Goal: Obtain resource: Download file/media

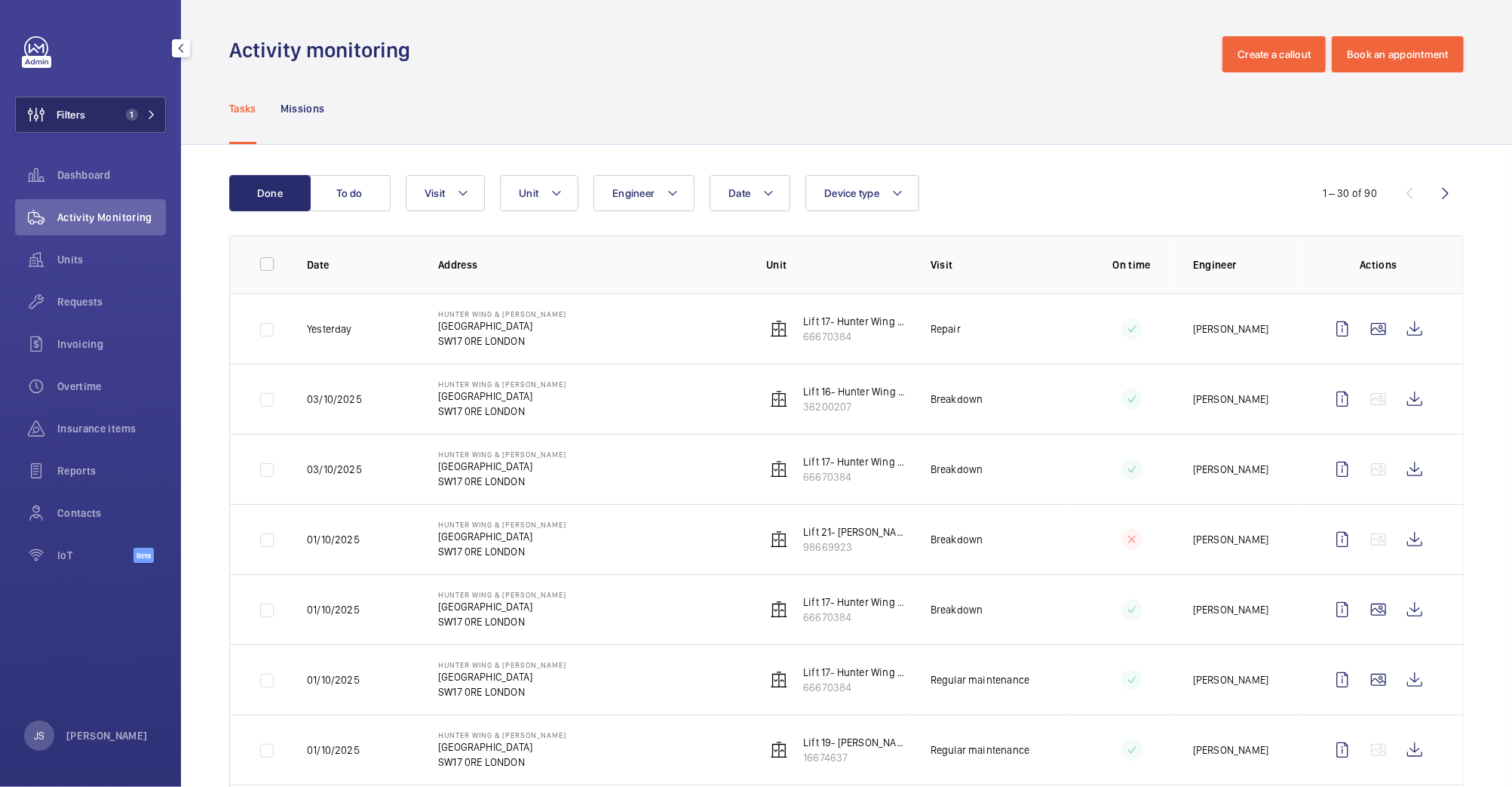
click at [101, 111] on button "Filters 1" at bounding box center [90, 114] width 151 height 36
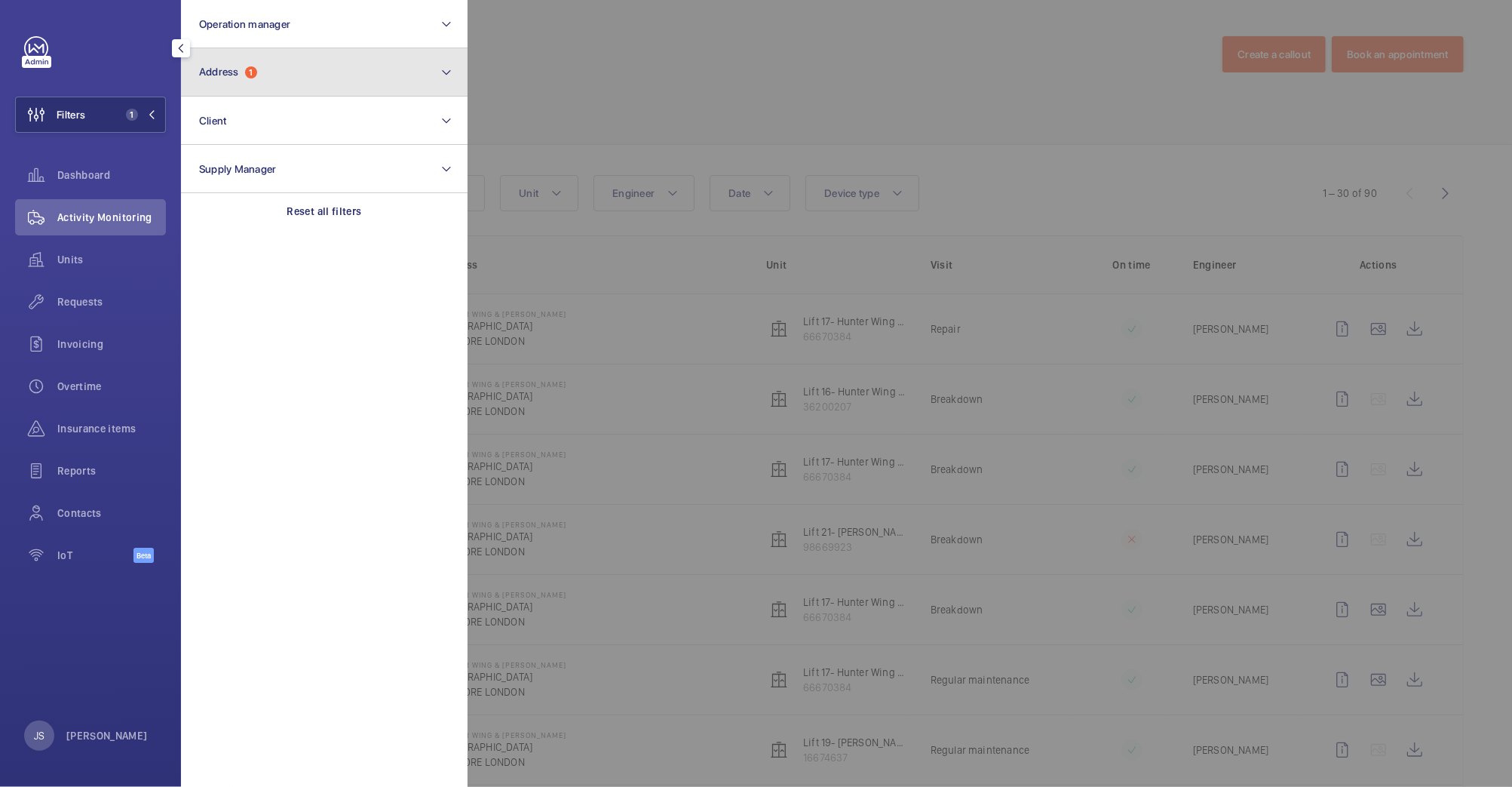
click at [232, 75] on span "Address" at bounding box center [219, 71] width 40 height 12
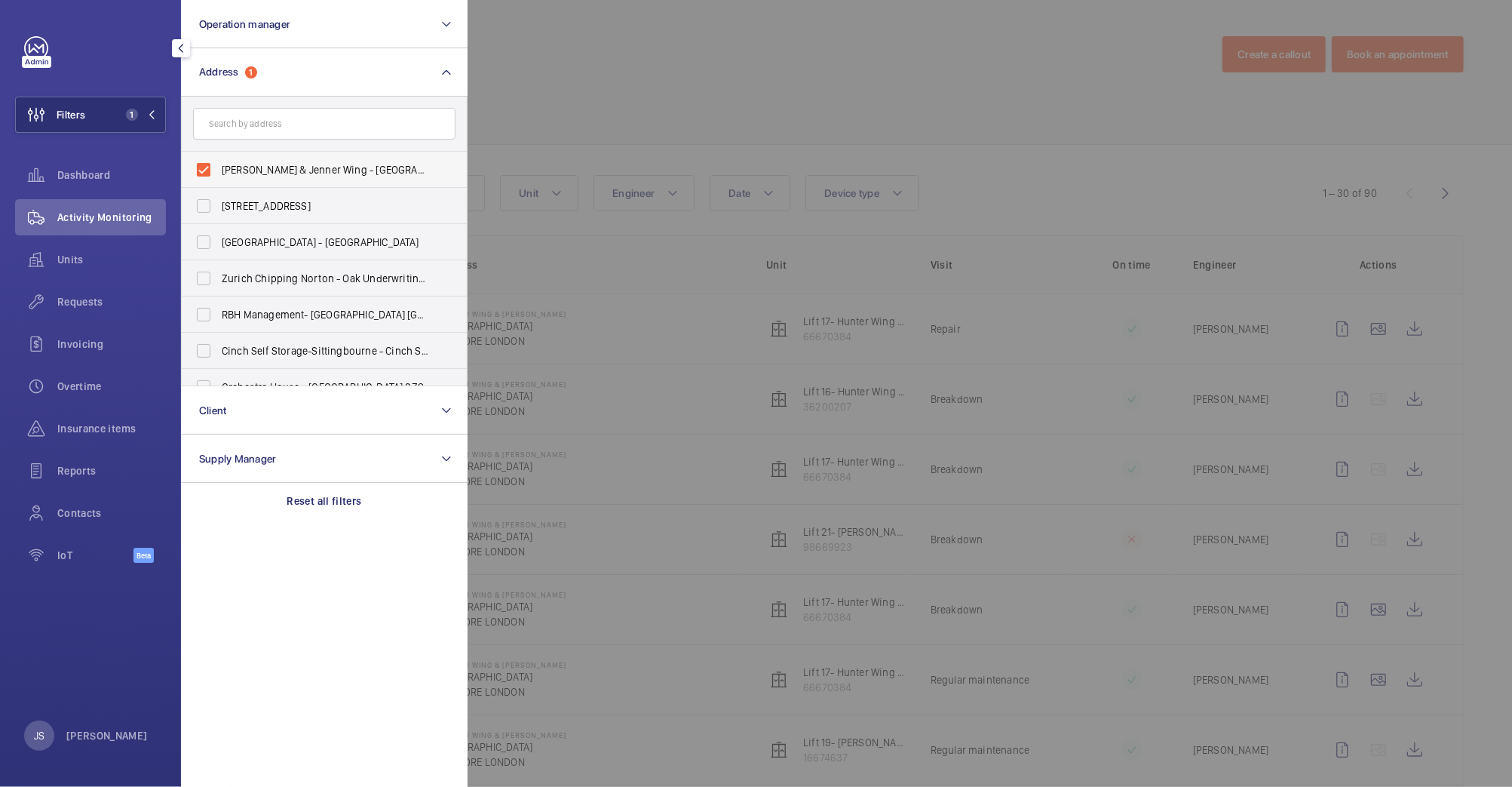
click at [225, 167] on span "[PERSON_NAME] & Jenner Wing - [GEOGRAPHIC_DATA]" at bounding box center [325, 169] width 207 height 15
click at [219, 167] on input "[PERSON_NAME] & Jenner Wing - [GEOGRAPHIC_DATA]" at bounding box center [203, 169] width 30 height 30
checkbox input "false"
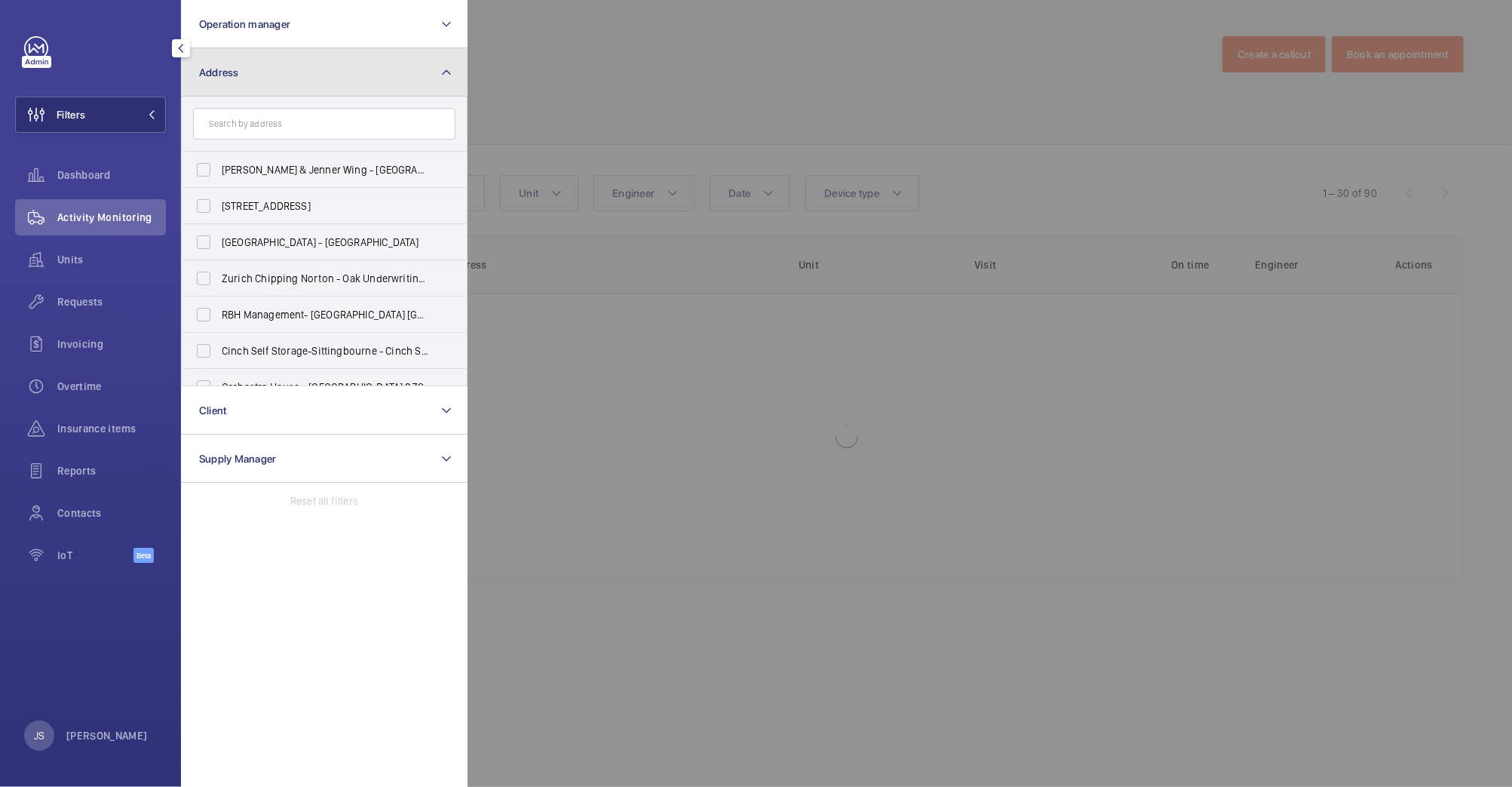
click at [227, 63] on button "Address" at bounding box center [324, 71] width 287 height 48
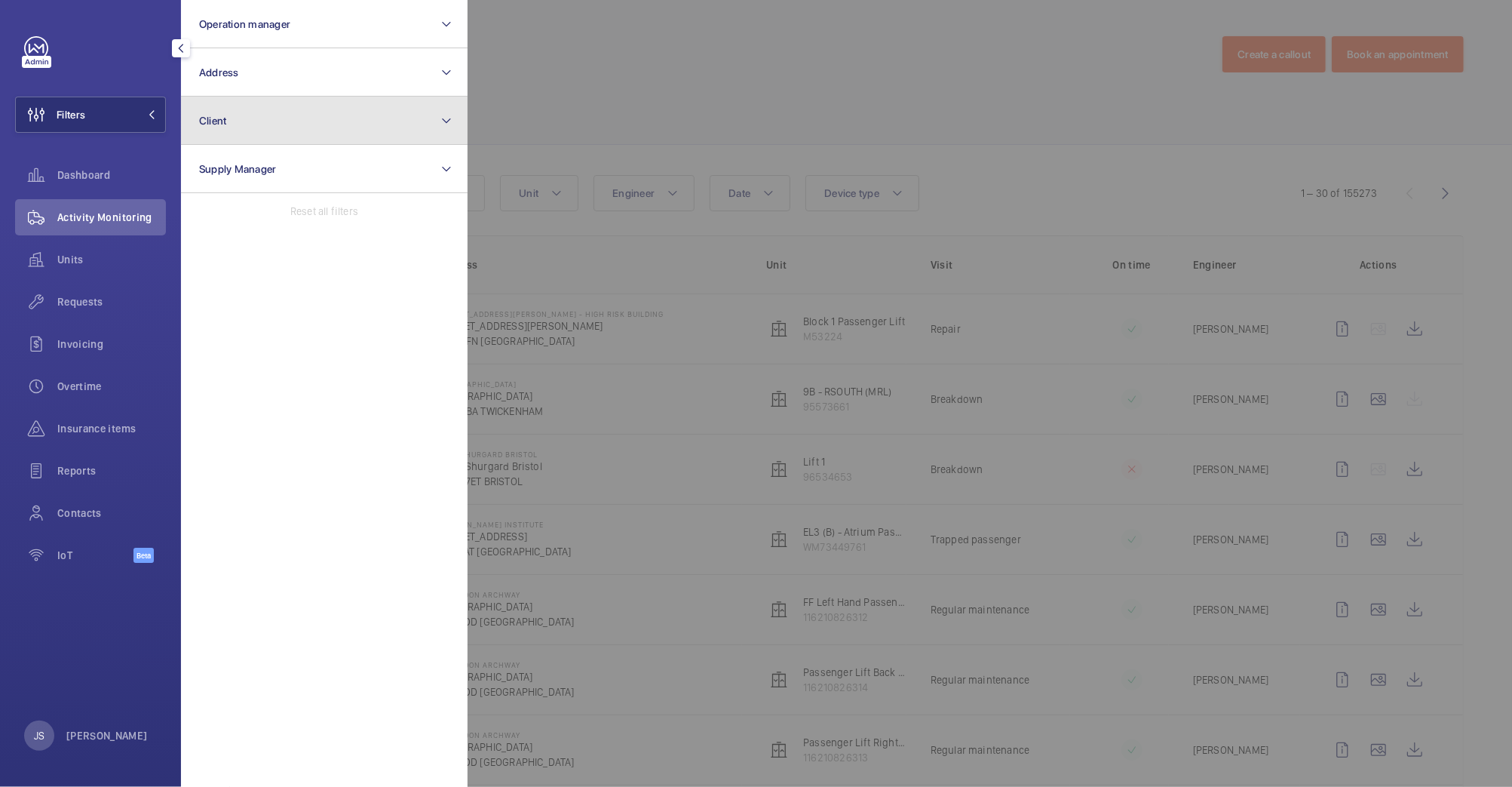
click at [237, 125] on button "Client" at bounding box center [324, 120] width 287 height 48
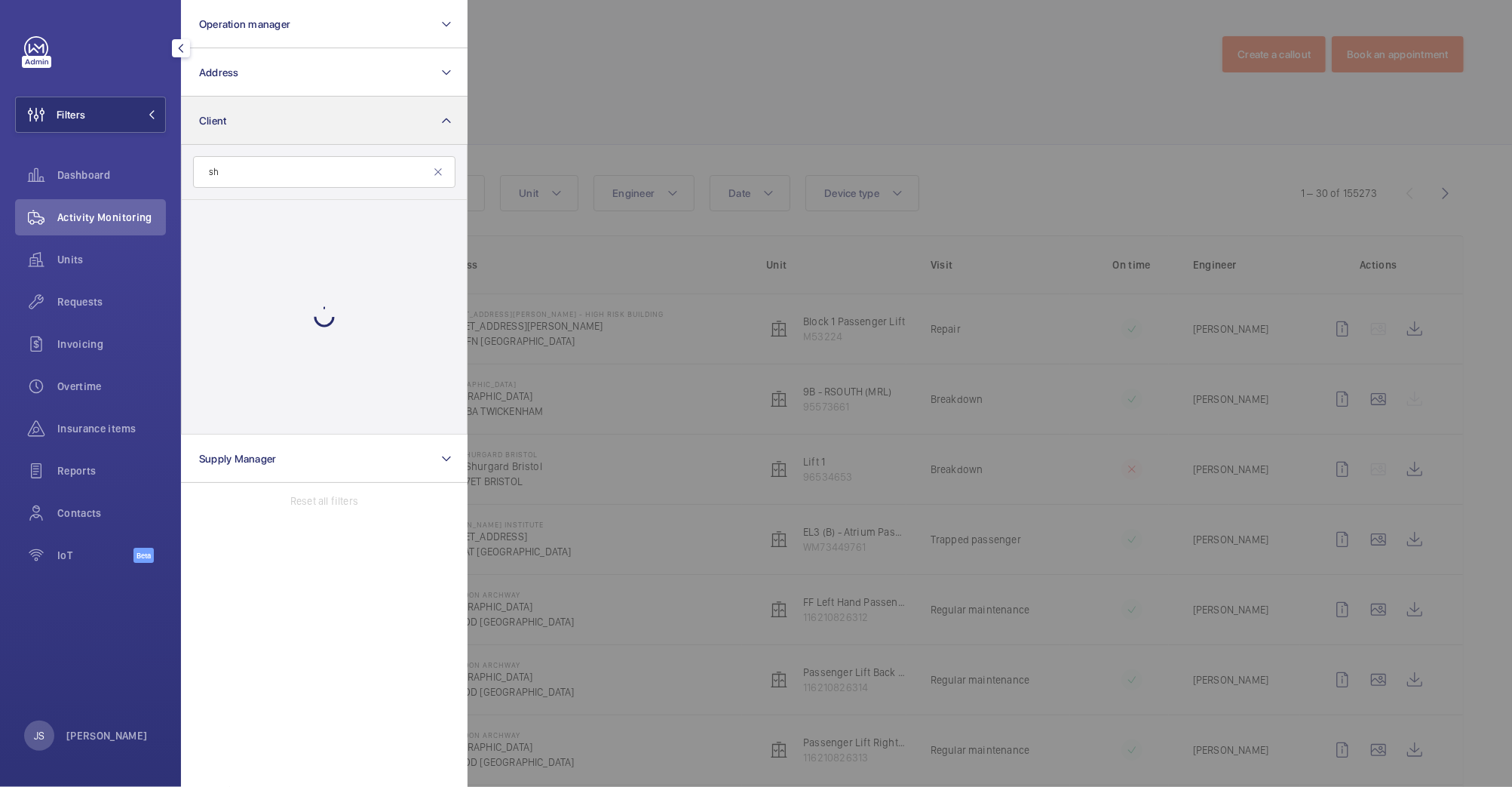
type input "s"
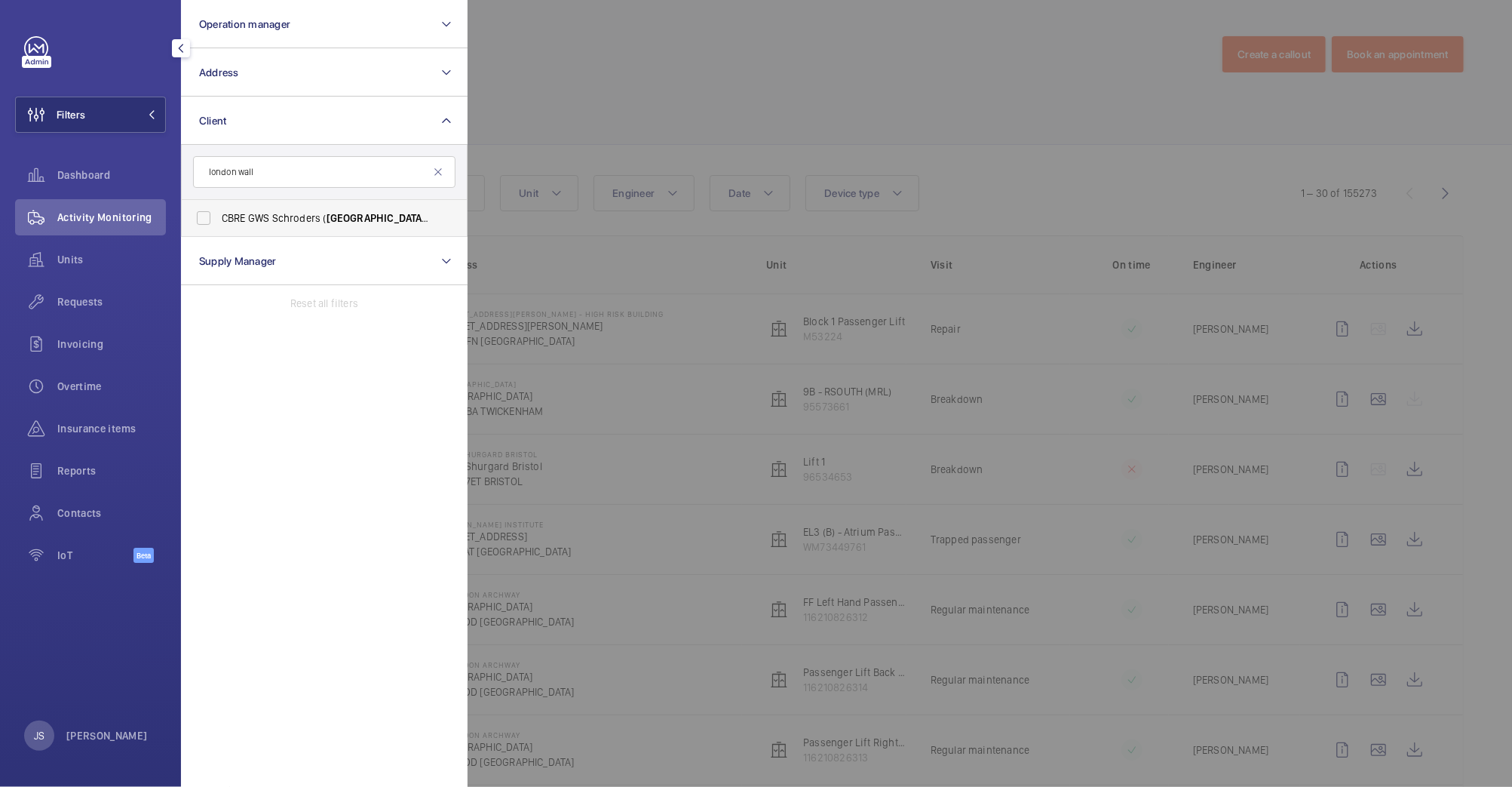
type input "london wall"
click at [233, 216] on span "CBRE GWS Schroders ( [GEOGRAPHIC_DATA] )" at bounding box center [325, 218] width 207 height 15
click at [219, 216] on input "CBRE GWS Schroders ( [GEOGRAPHIC_DATA] )" at bounding box center [203, 218] width 30 height 30
checkbox input "true"
click at [543, 88] on div at bounding box center [1223, 394] width 1512 height 787
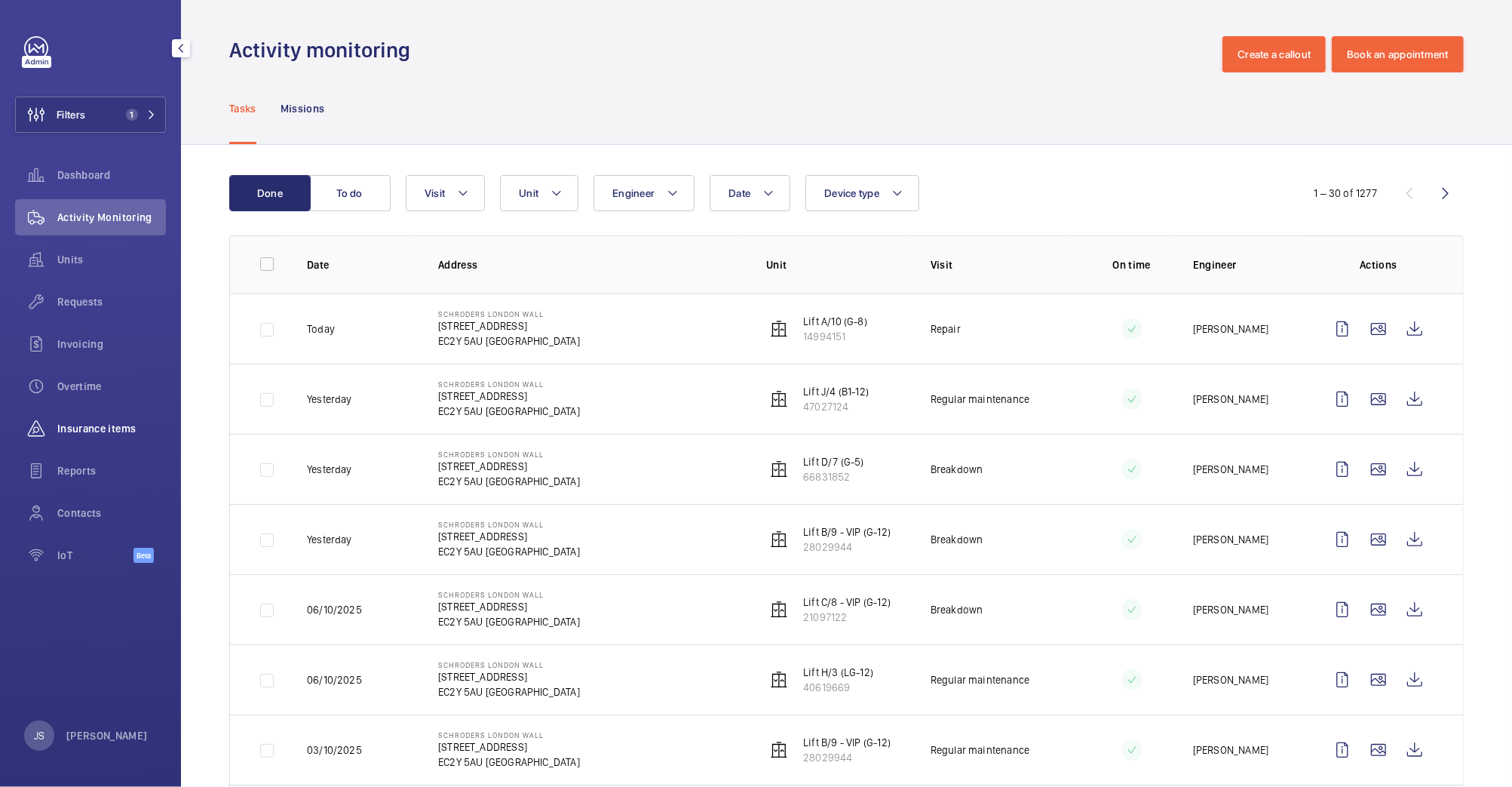
click at [77, 423] on span "Insurance items" at bounding box center [111, 428] width 108 height 15
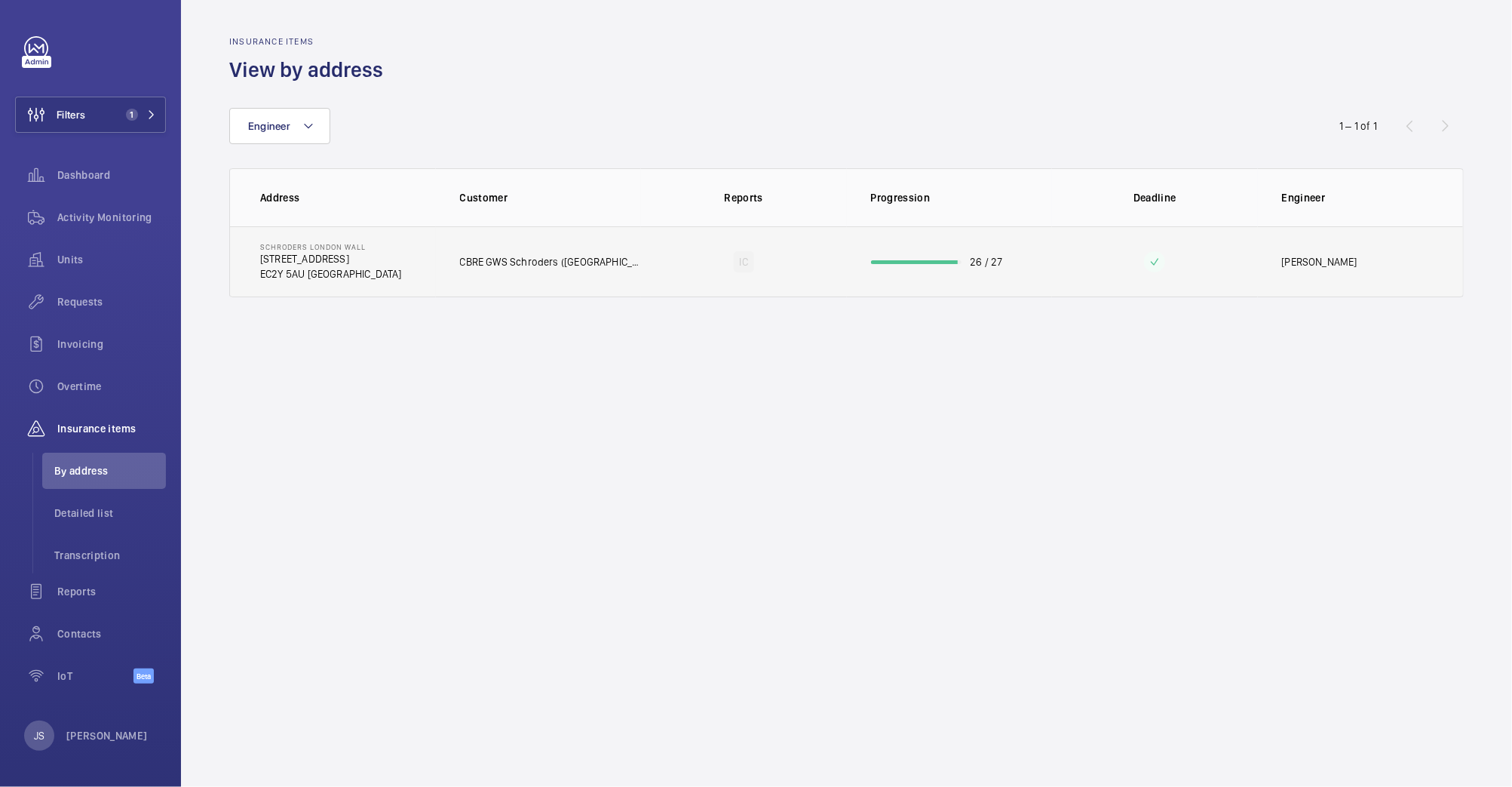
click at [310, 270] on p "EC2Y 5AU [GEOGRAPHIC_DATA]" at bounding box center [331, 273] width 142 height 15
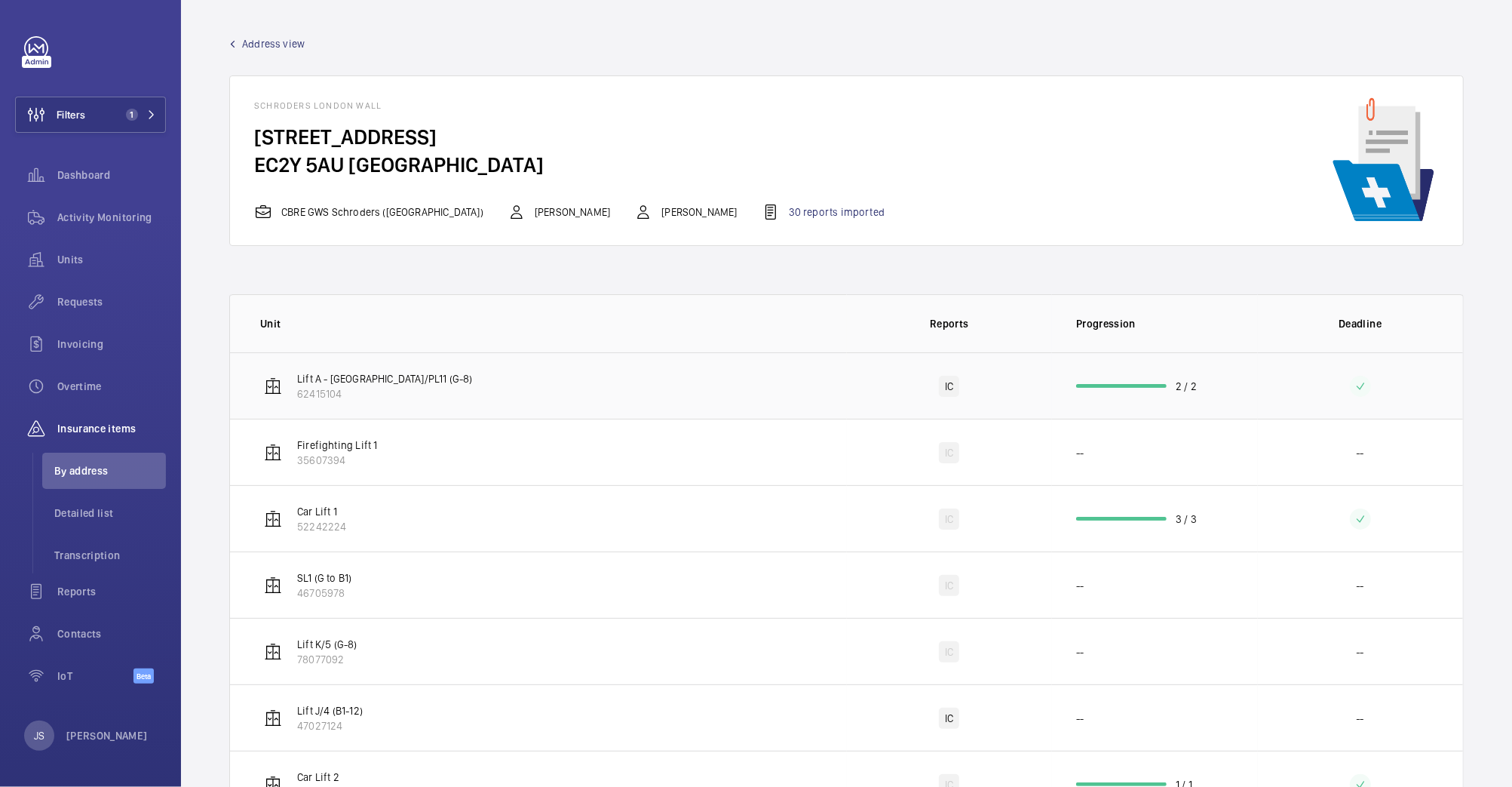
click at [374, 380] on p "Lift A - [GEOGRAPHIC_DATA]/PL11 (G-8)" at bounding box center [385, 378] width 176 height 15
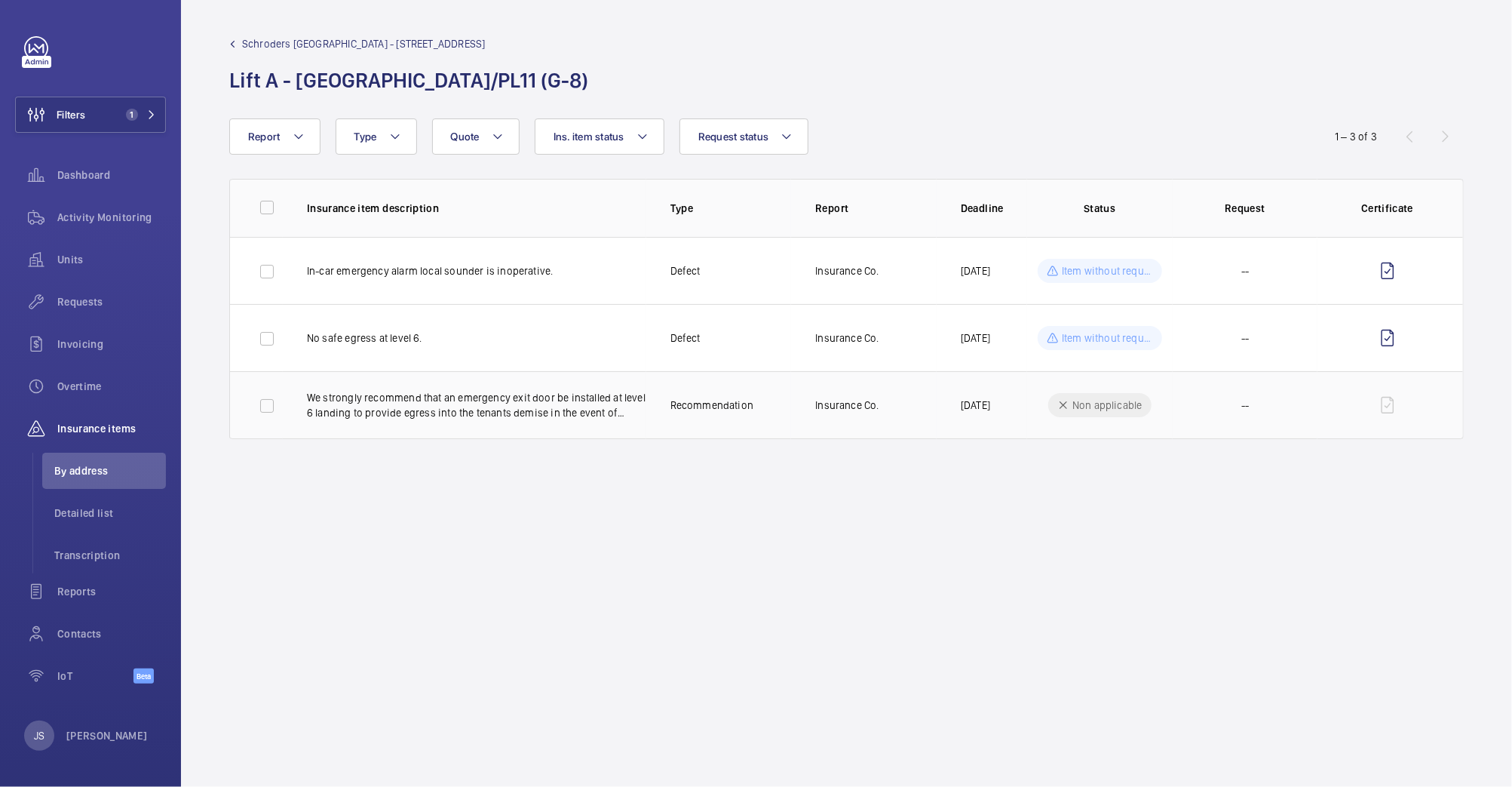
click at [519, 413] on p "We strongly recommend that an emergency exit door be installed at level 6 landi…" at bounding box center [476, 404] width 340 height 30
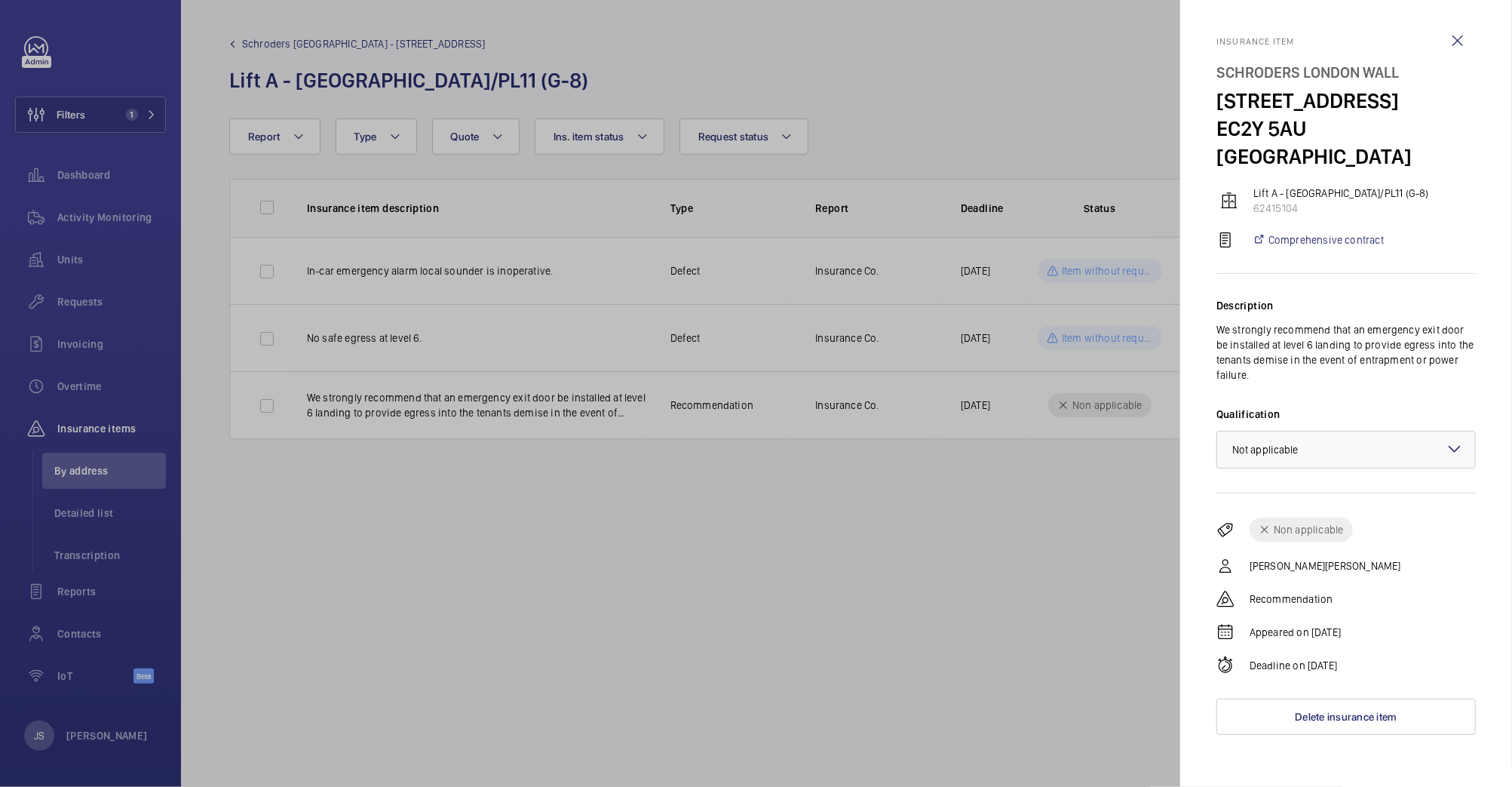
click at [1136, 559] on div at bounding box center [756, 394] width 1512 height 787
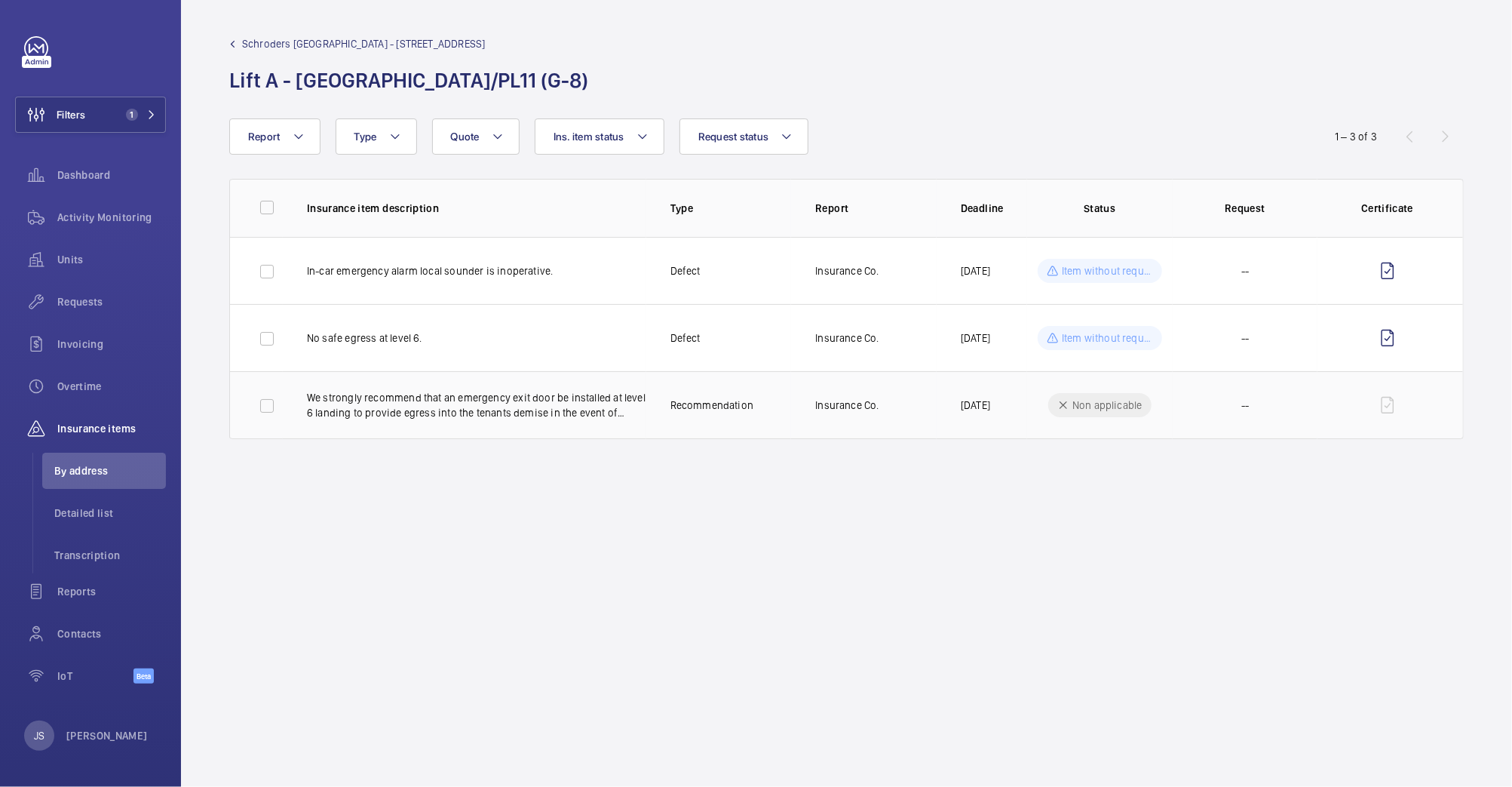
click at [597, 407] on p "We strongly recommend that an emergency exit door be installed at level 6 landi…" at bounding box center [476, 404] width 340 height 30
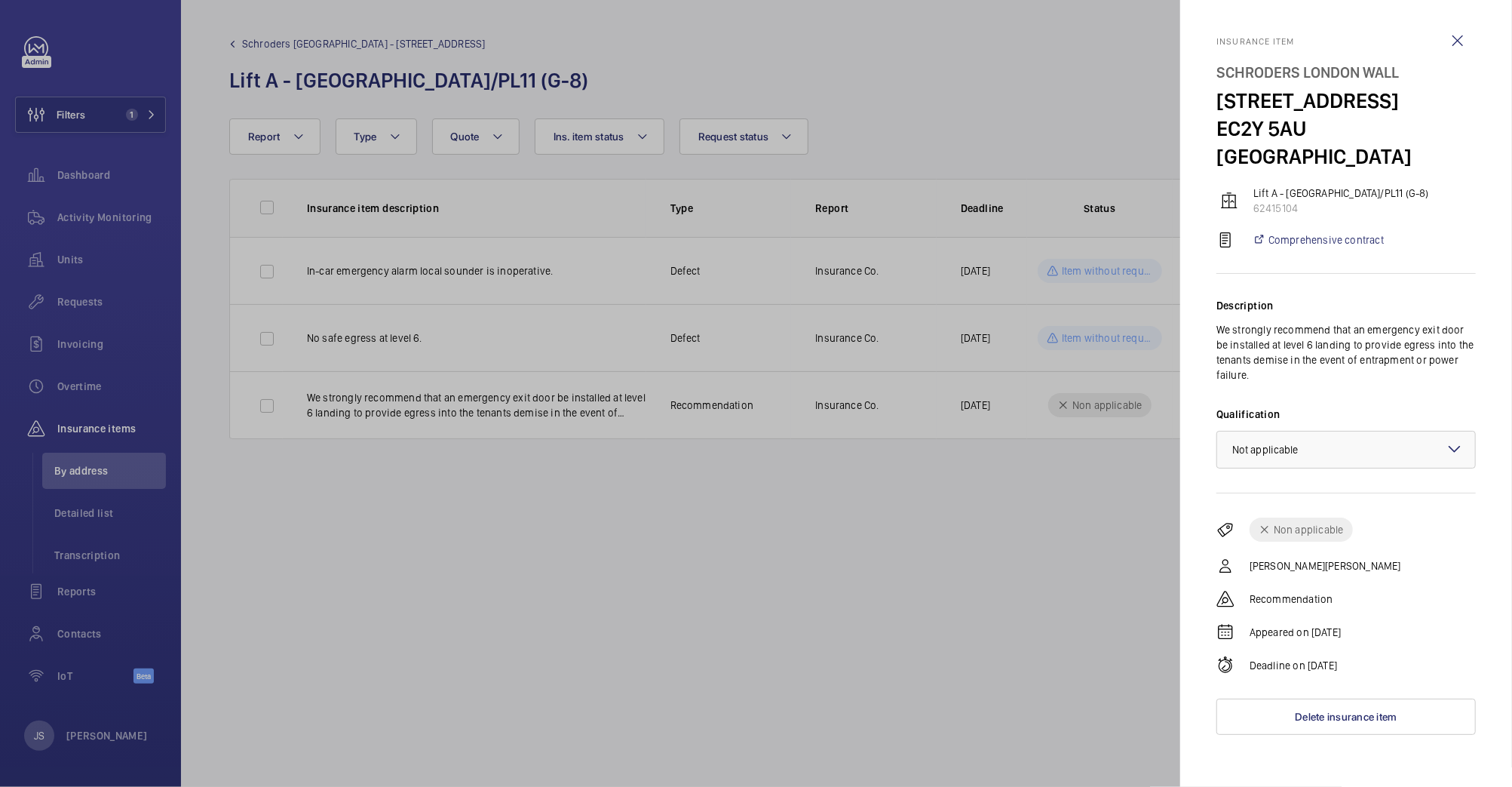
click at [948, 622] on div at bounding box center [756, 394] width 1512 height 787
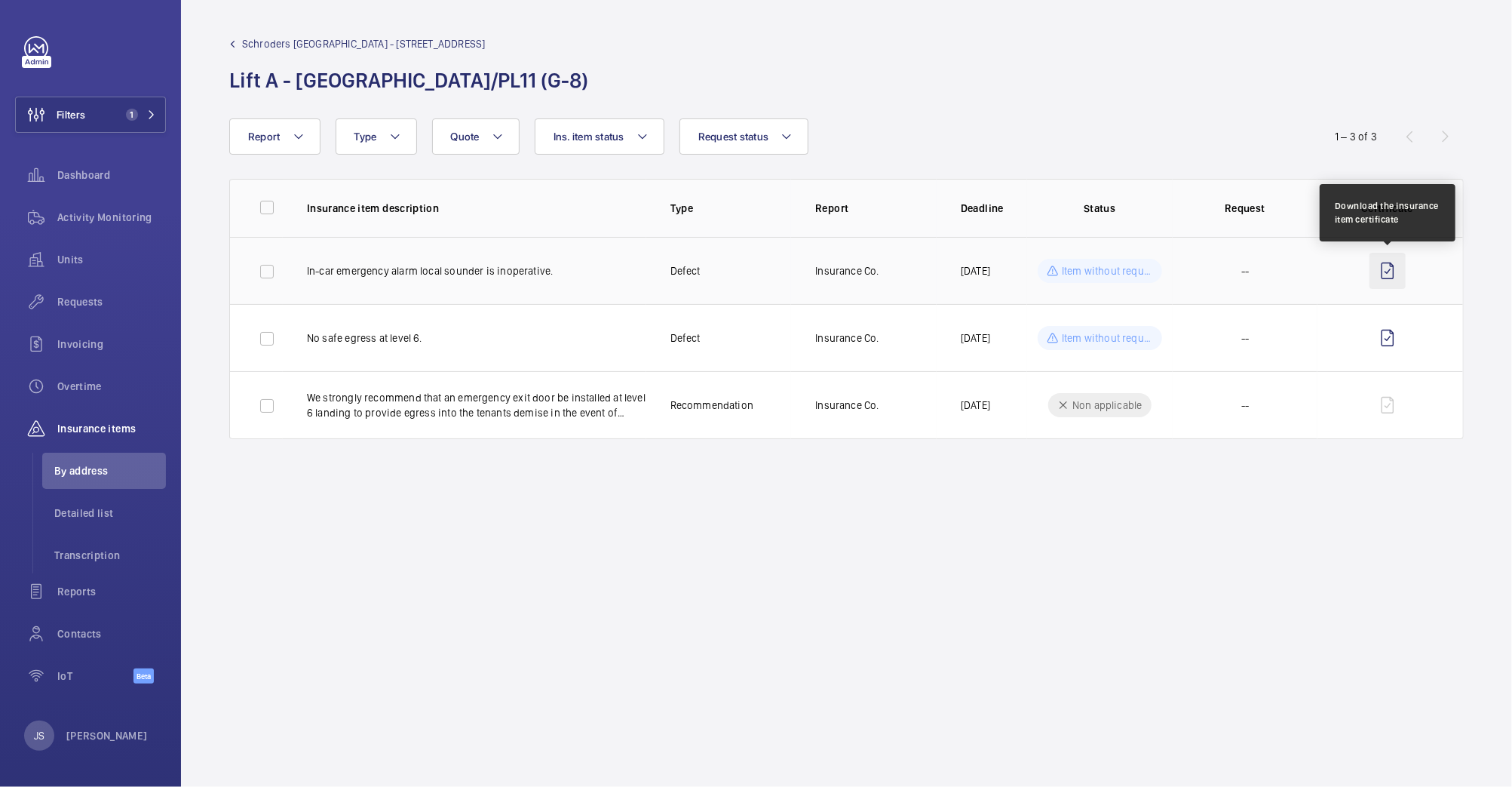
click at [1388, 270] on wm-front-icon-button at bounding box center [1387, 270] width 36 height 36
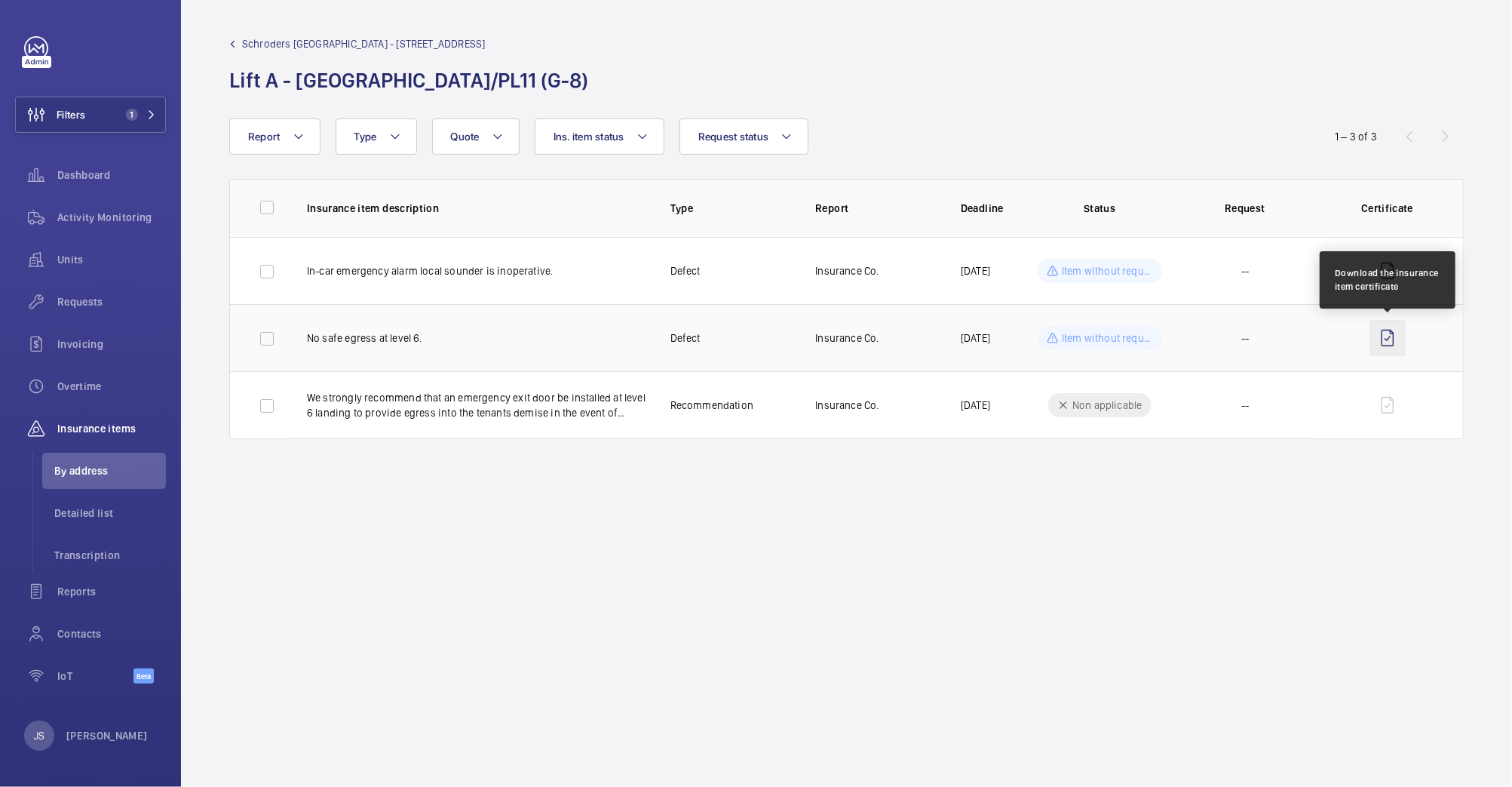
click at [1387, 335] on wm-front-icon-button at bounding box center [1387, 338] width 36 height 36
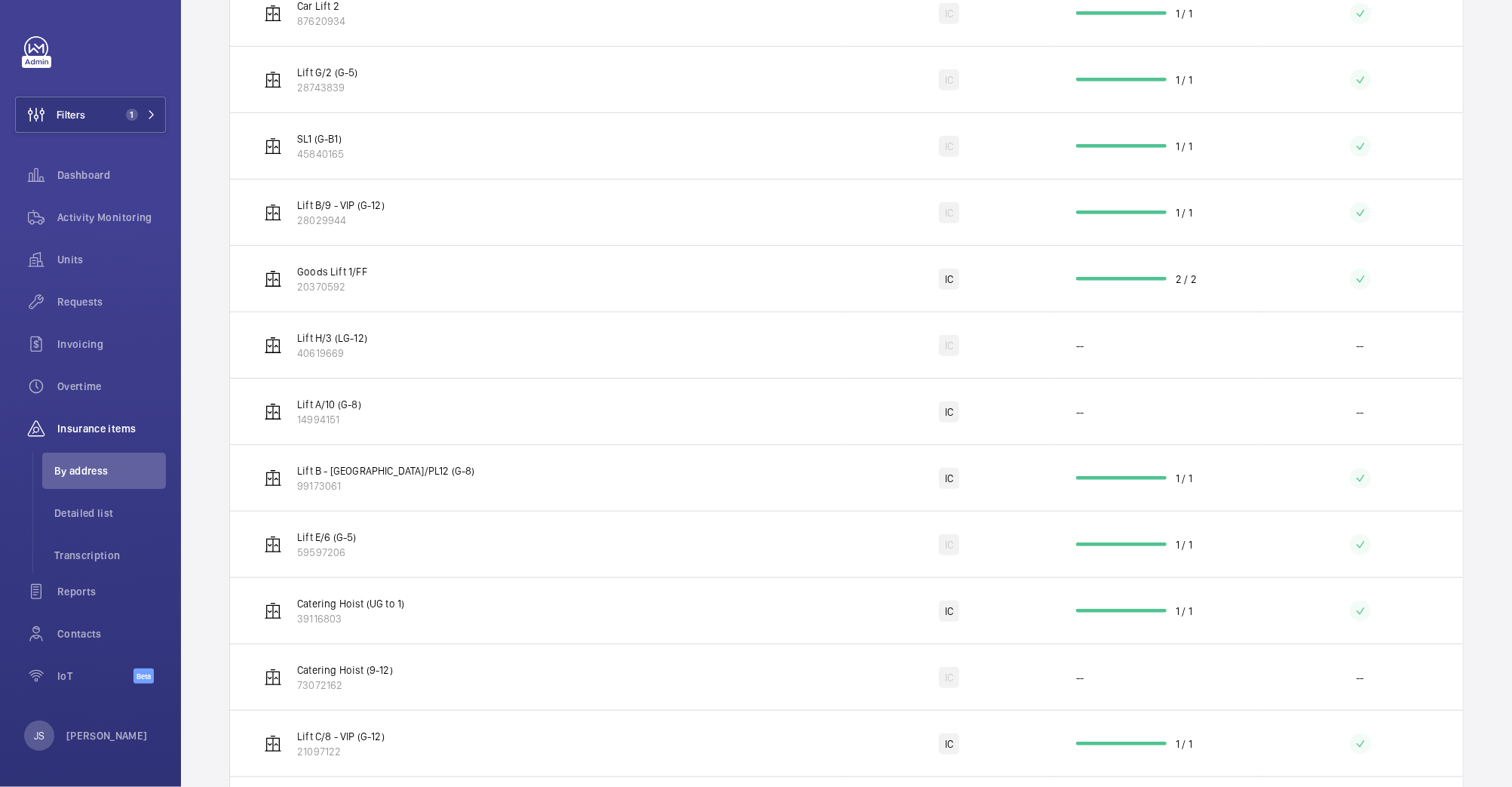
scroll to position [772, 0]
click at [332, 482] on p "99173061" at bounding box center [386, 483] width 178 height 15
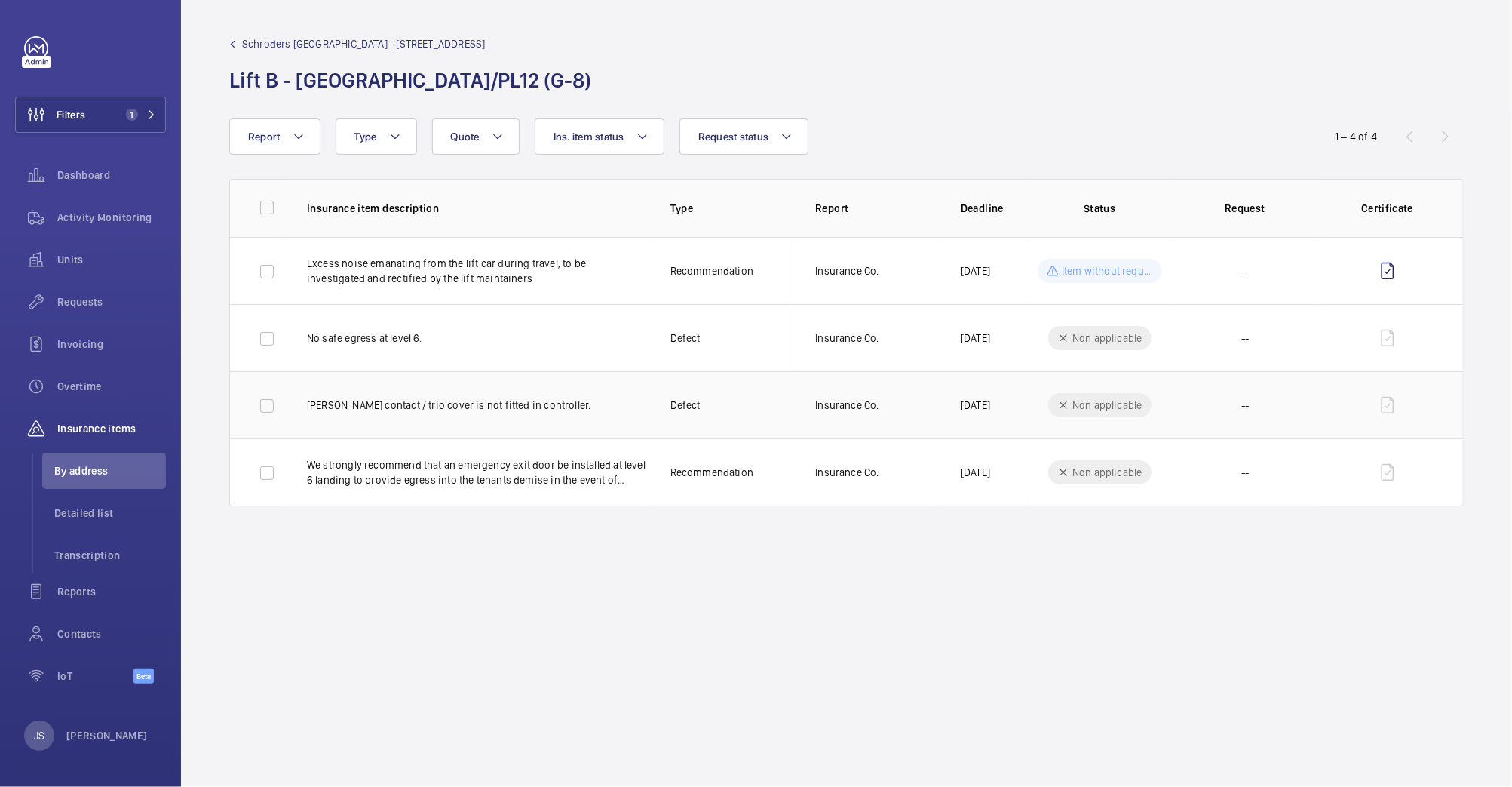
click at [1381, 406] on td at bounding box center [1390, 404] width 145 height 67
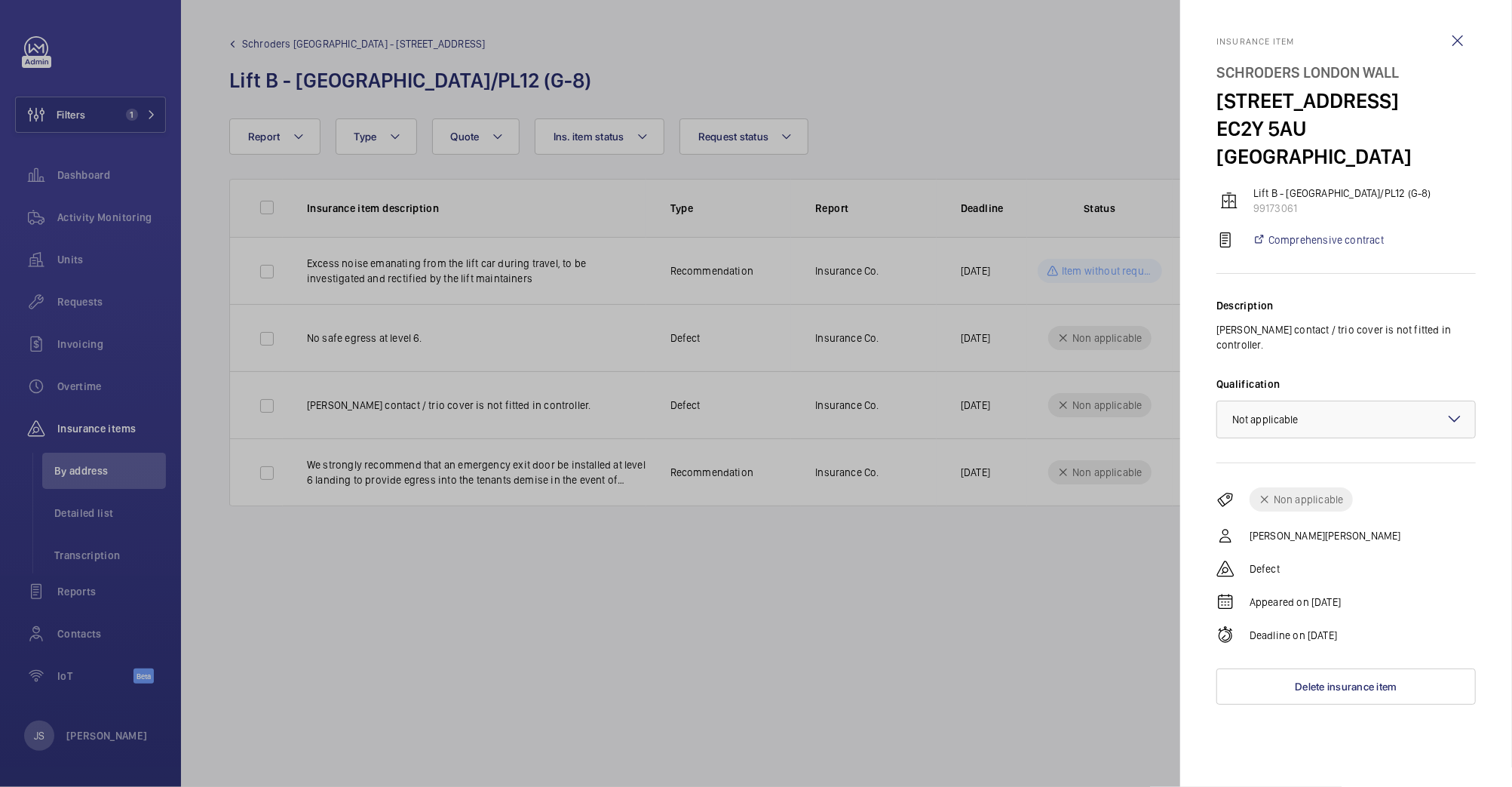
click at [592, 413] on div at bounding box center [756, 394] width 1512 height 787
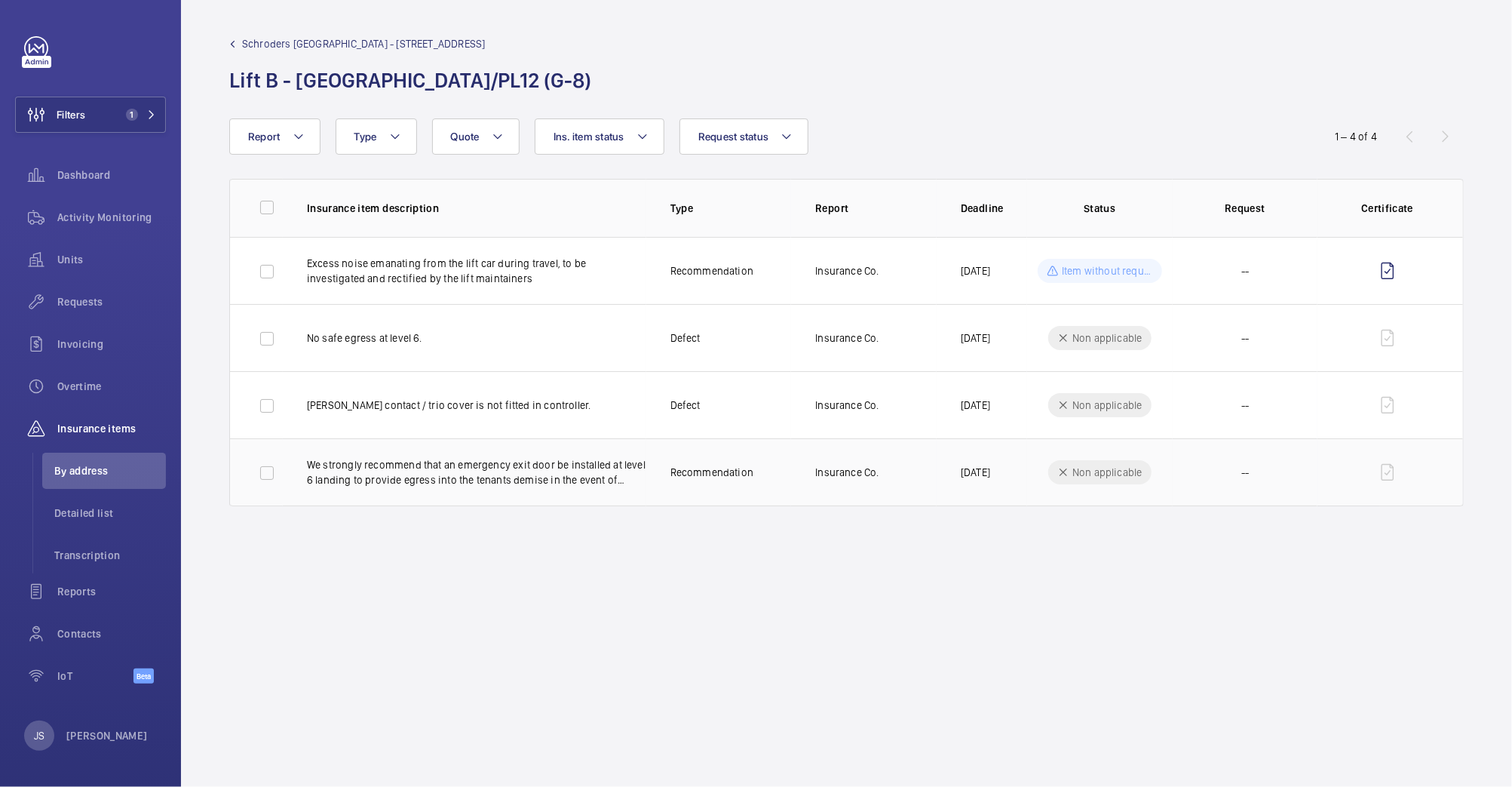
click at [576, 470] on p "We strongly recommend that an emergency exit door be installed at level 6 landi…" at bounding box center [476, 472] width 340 height 30
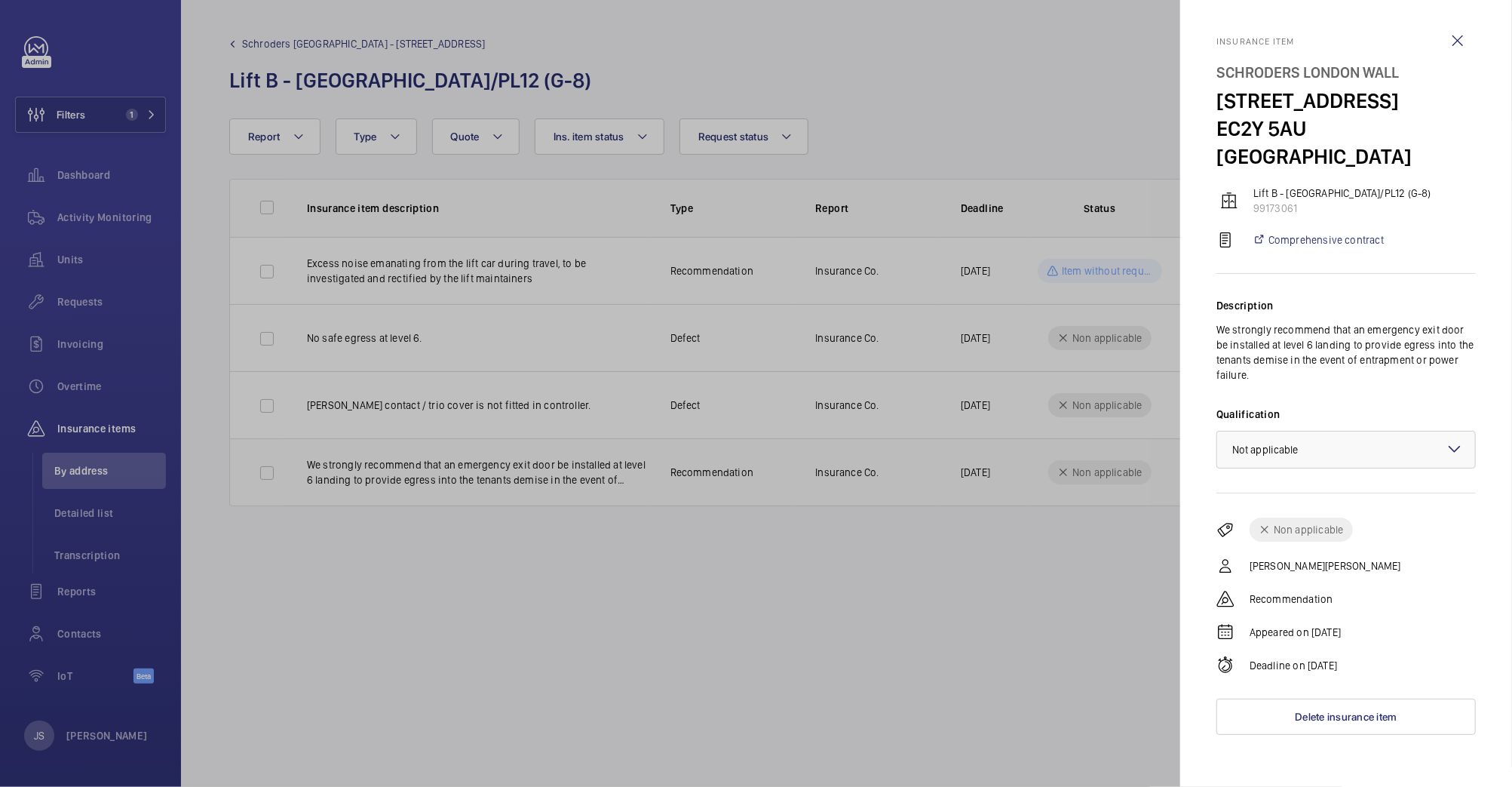
click at [576, 470] on div at bounding box center [756, 394] width 1512 height 787
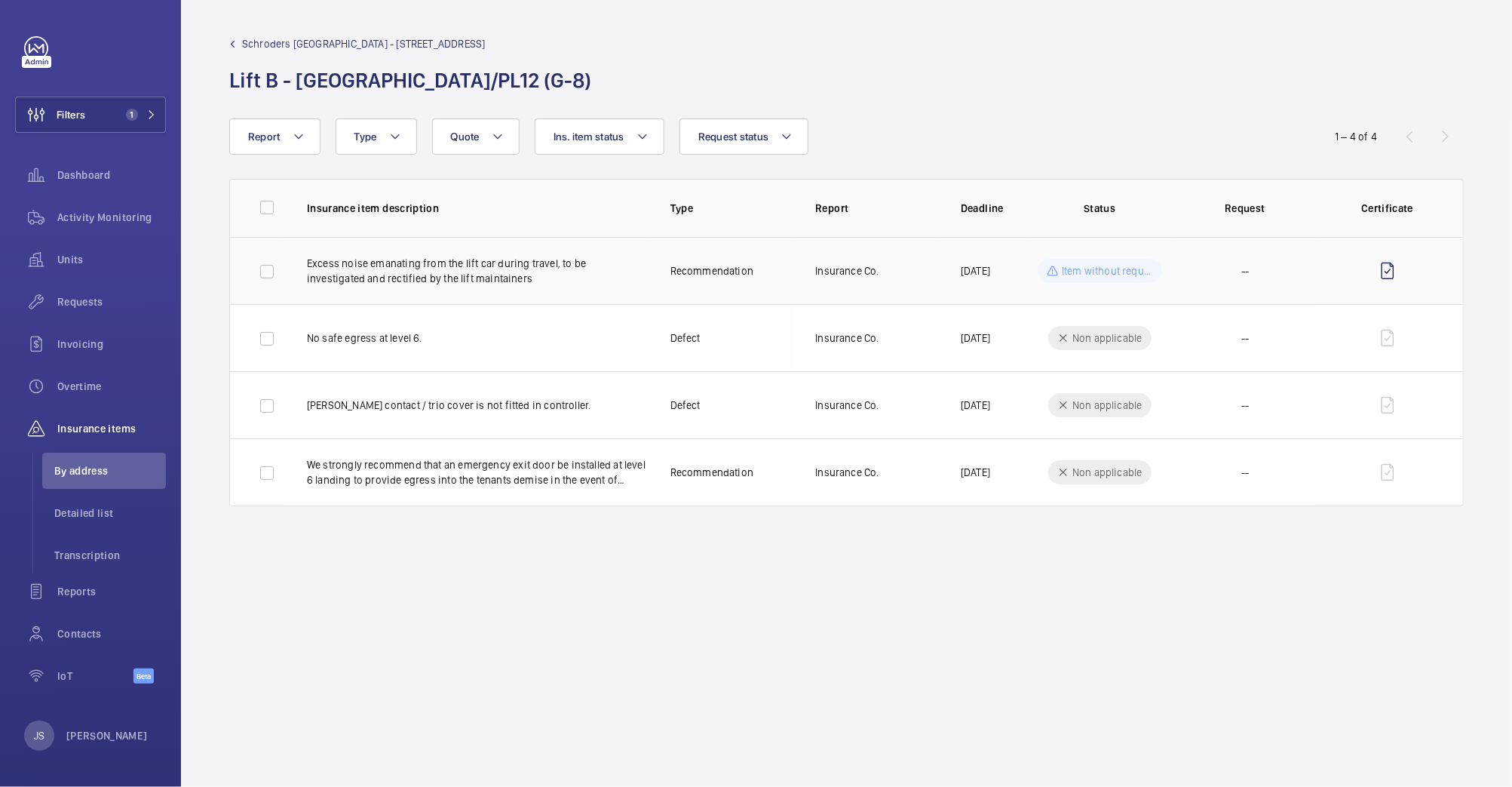
click at [499, 272] on p "Excess noise emanating from the lift car during travel, to be investigated and …" at bounding box center [476, 270] width 340 height 30
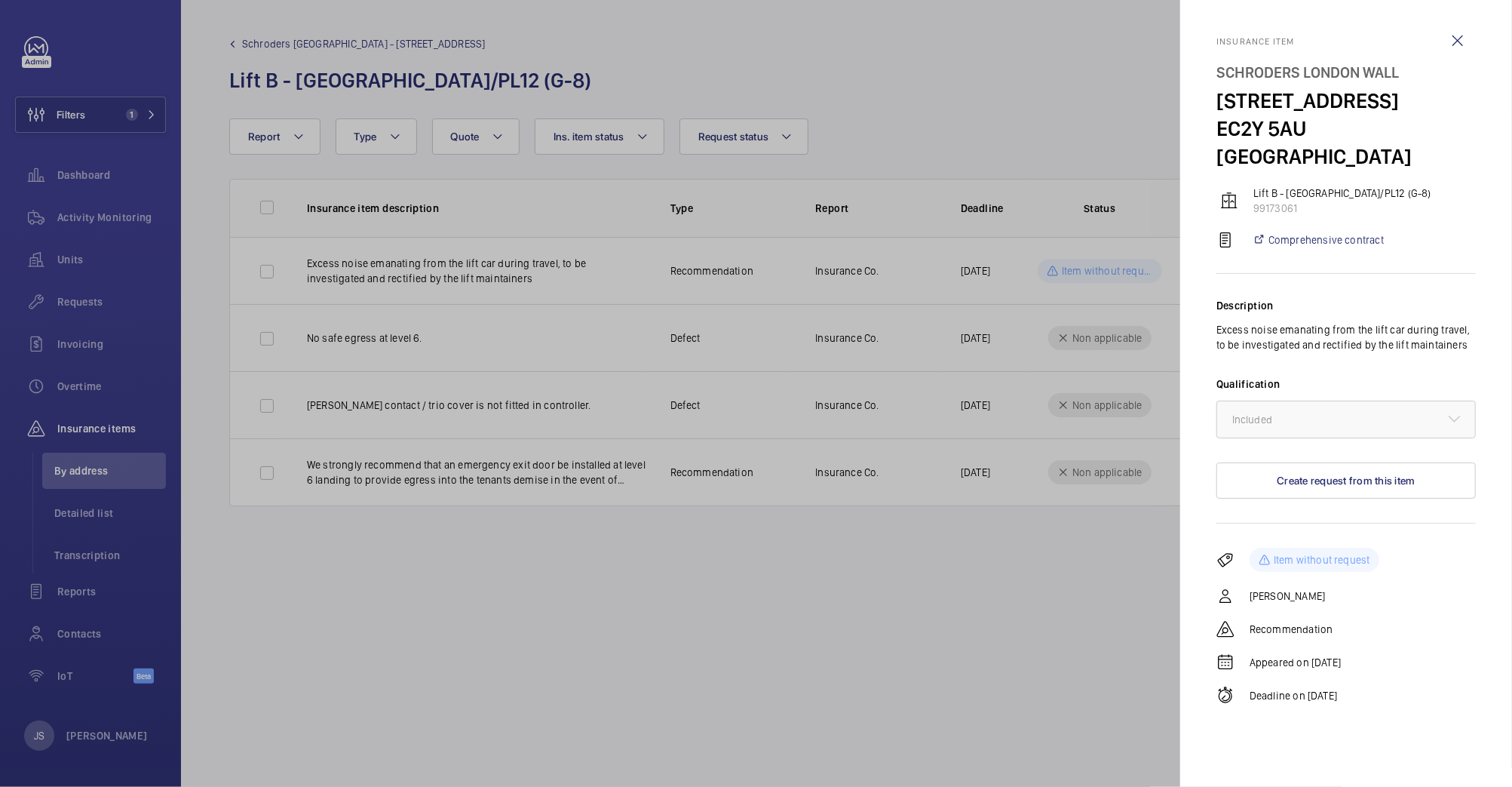
click at [1083, 273] on div at bounding box center [756, 394] width 1512 height 787
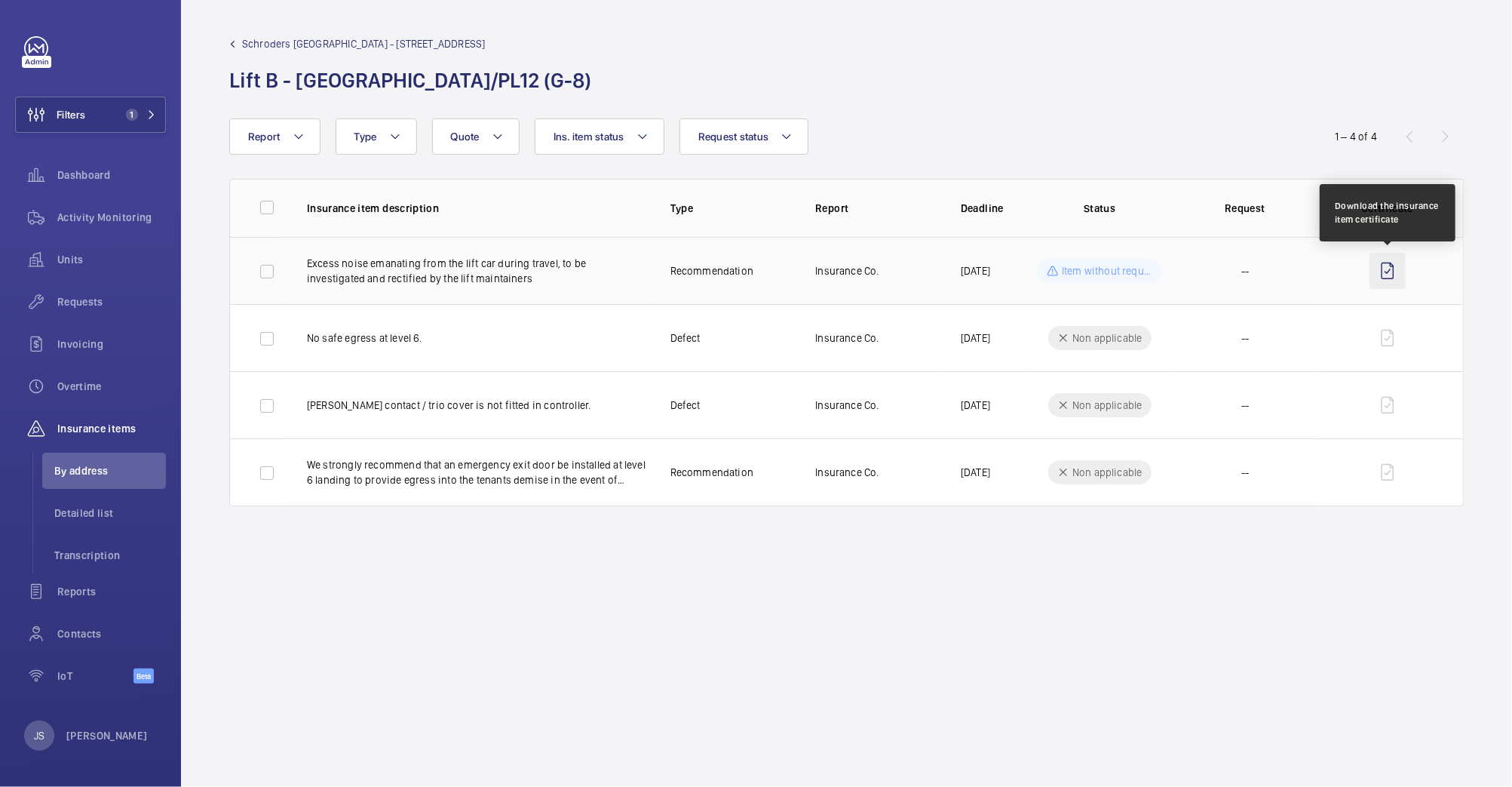
click at [1387, 270] on wm-front-icon-button at bounding box center [1387, 270] width 36 height 36
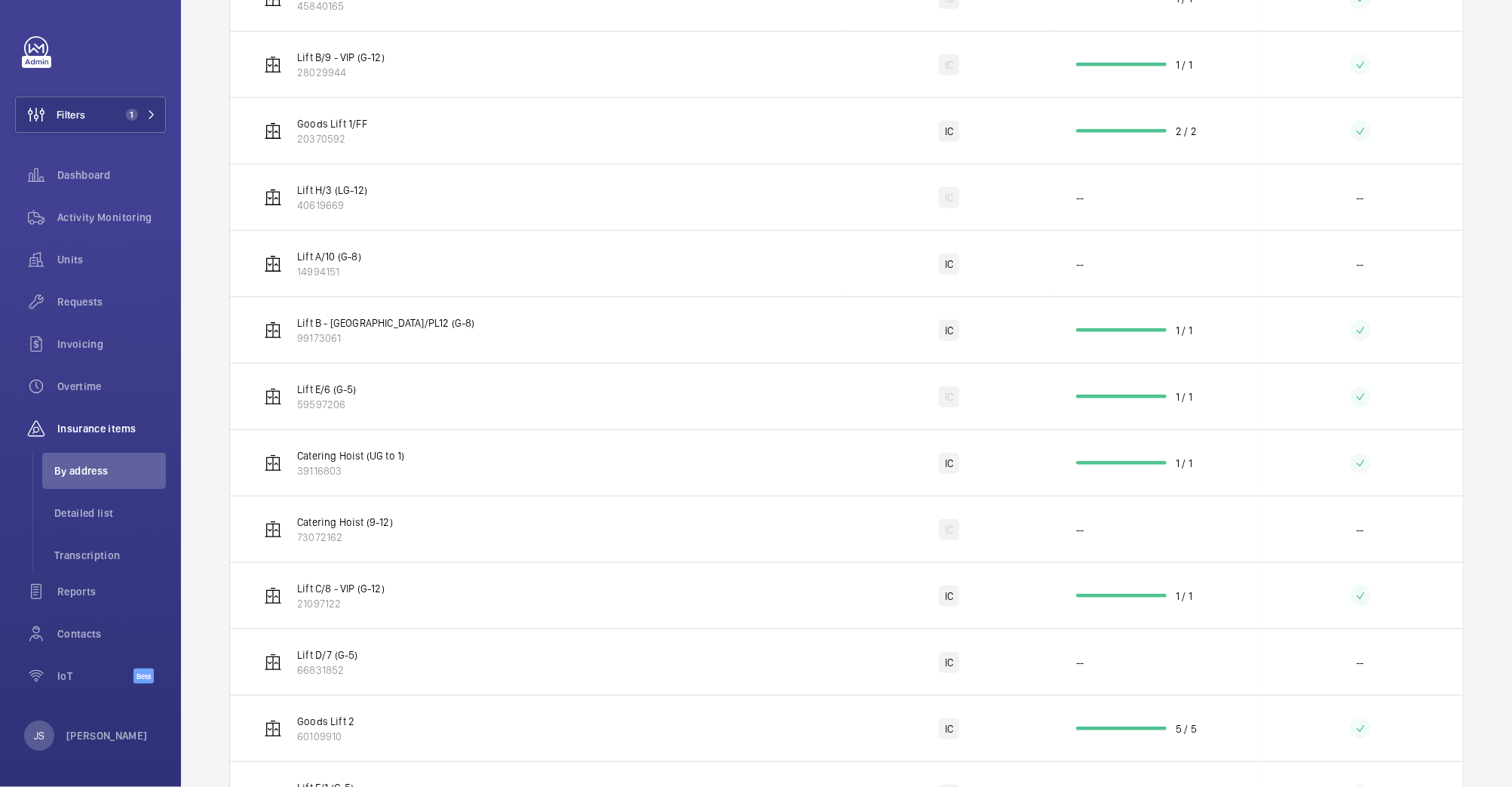
scroll to position [933, 0]
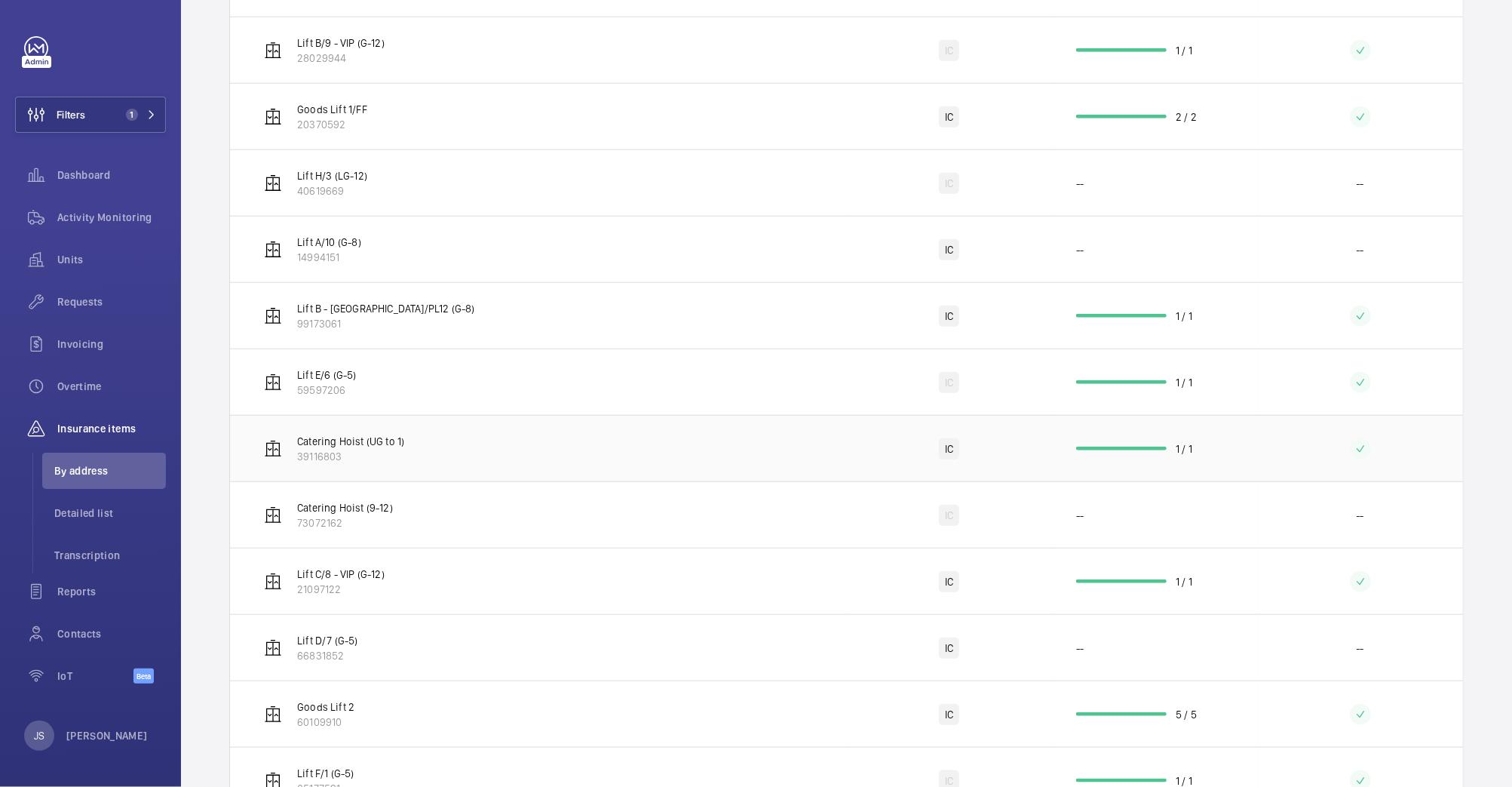
click at [330, 460] on p "39116803" at bounding box center [350, 456] width 107 height 15
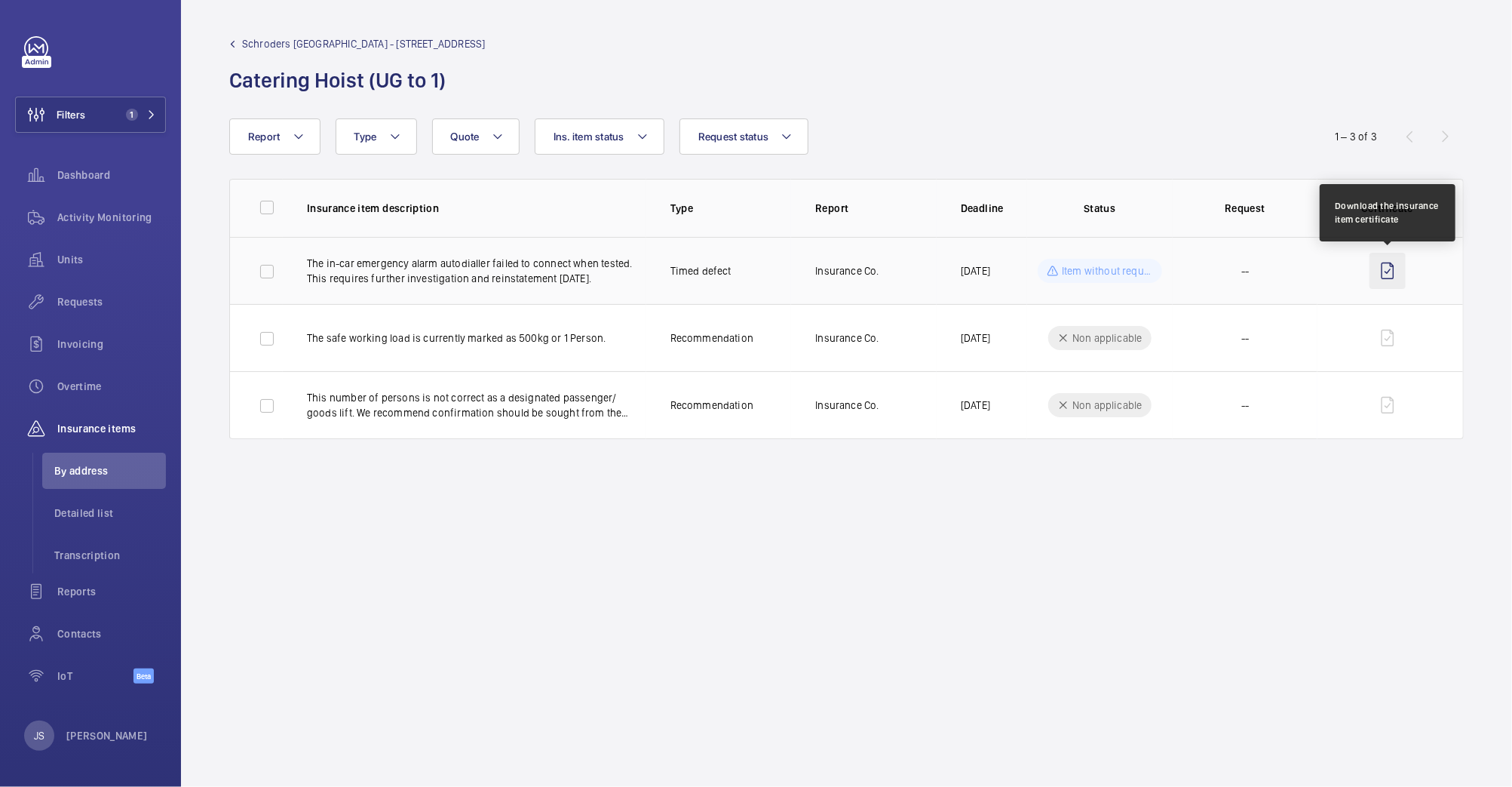
click at [1393, 271] on wm-front-icon-button at bounding box center [1387, 270] width 36 height 36
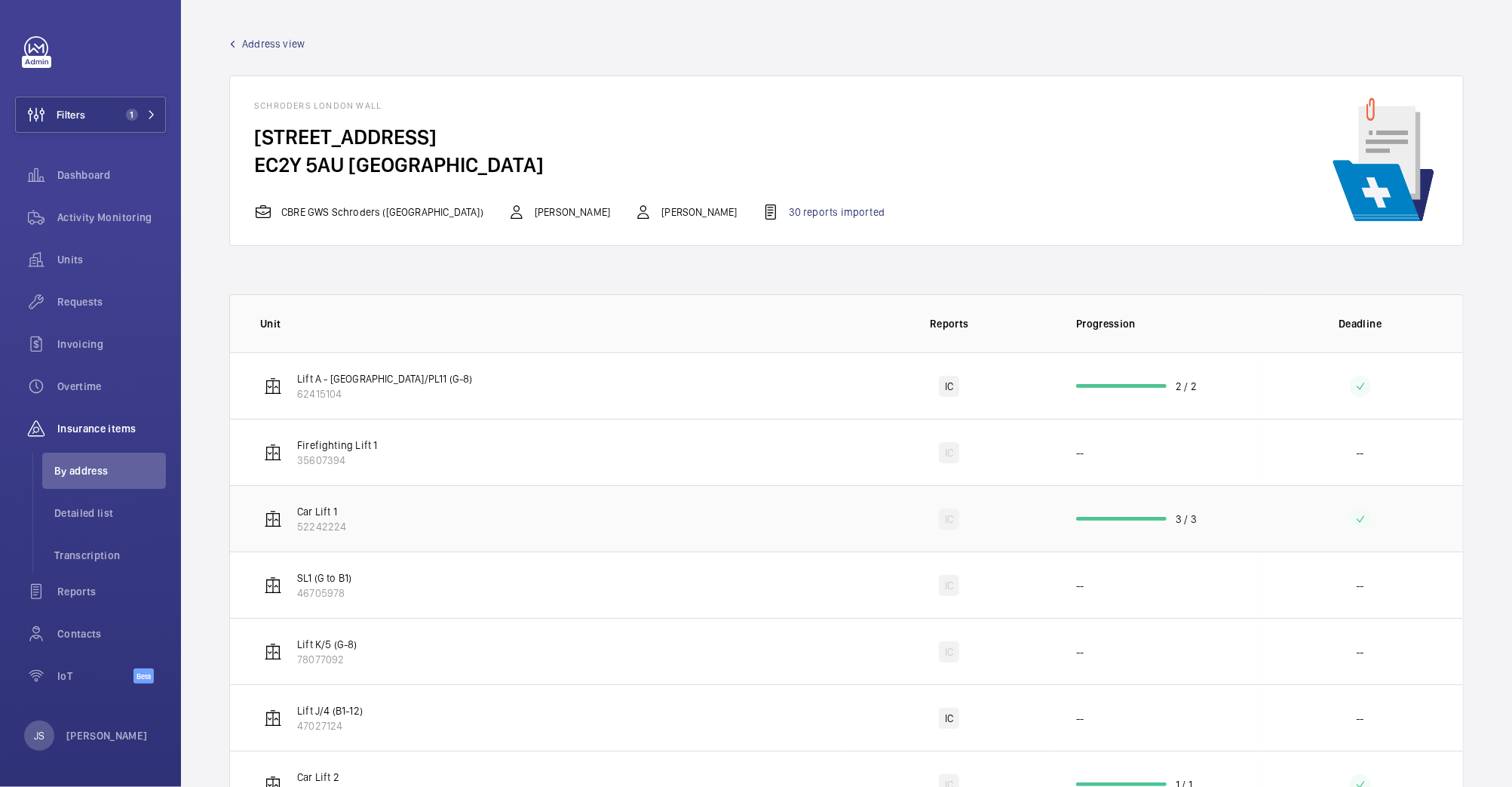
click at [543, 510] on td "Car Lift 1 52242224" at bounding box center [539, 518] width 617 height 66
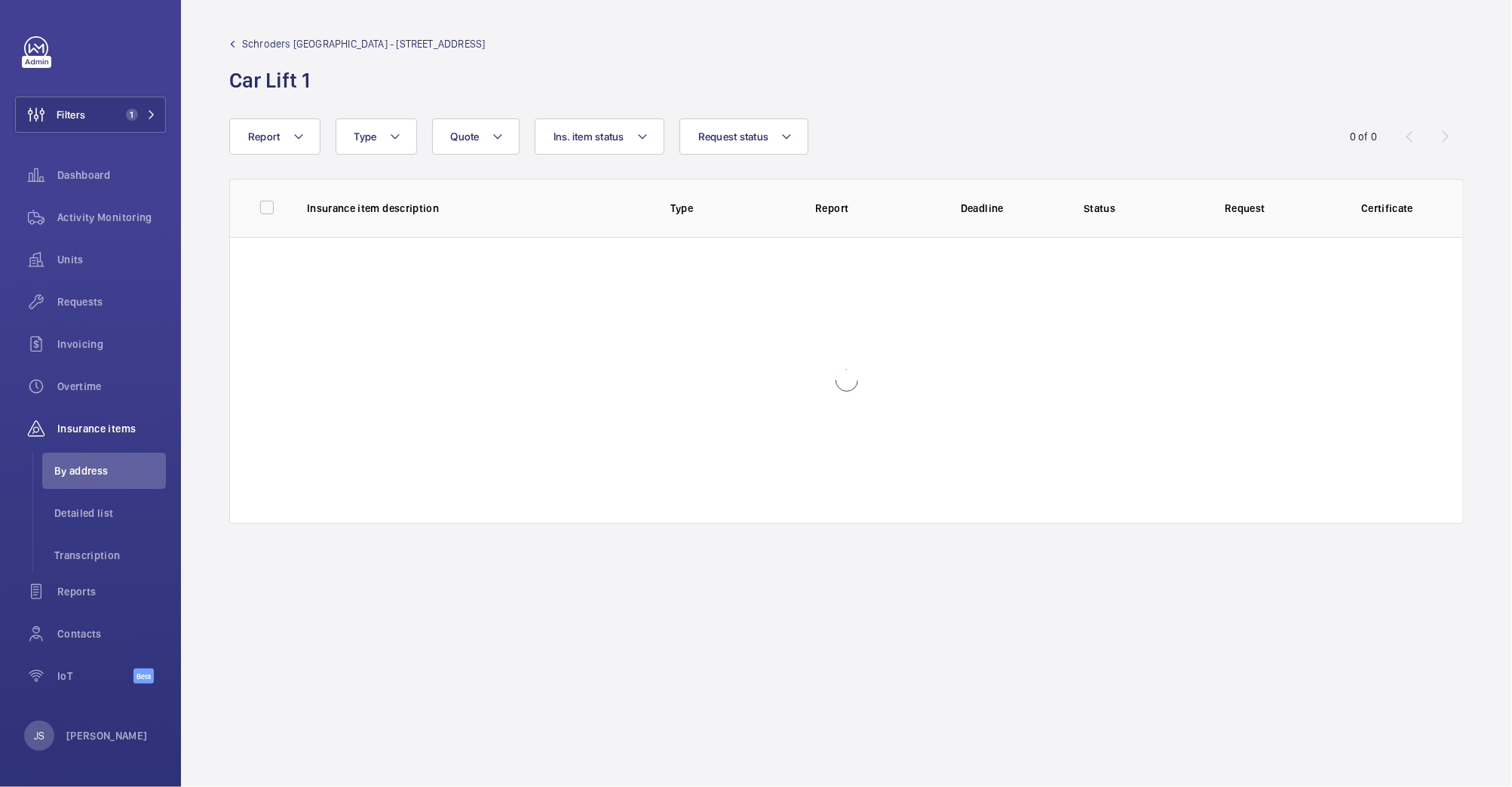
click at [543, 510] on div at bounding box center [846, 381] width 1233 height 287
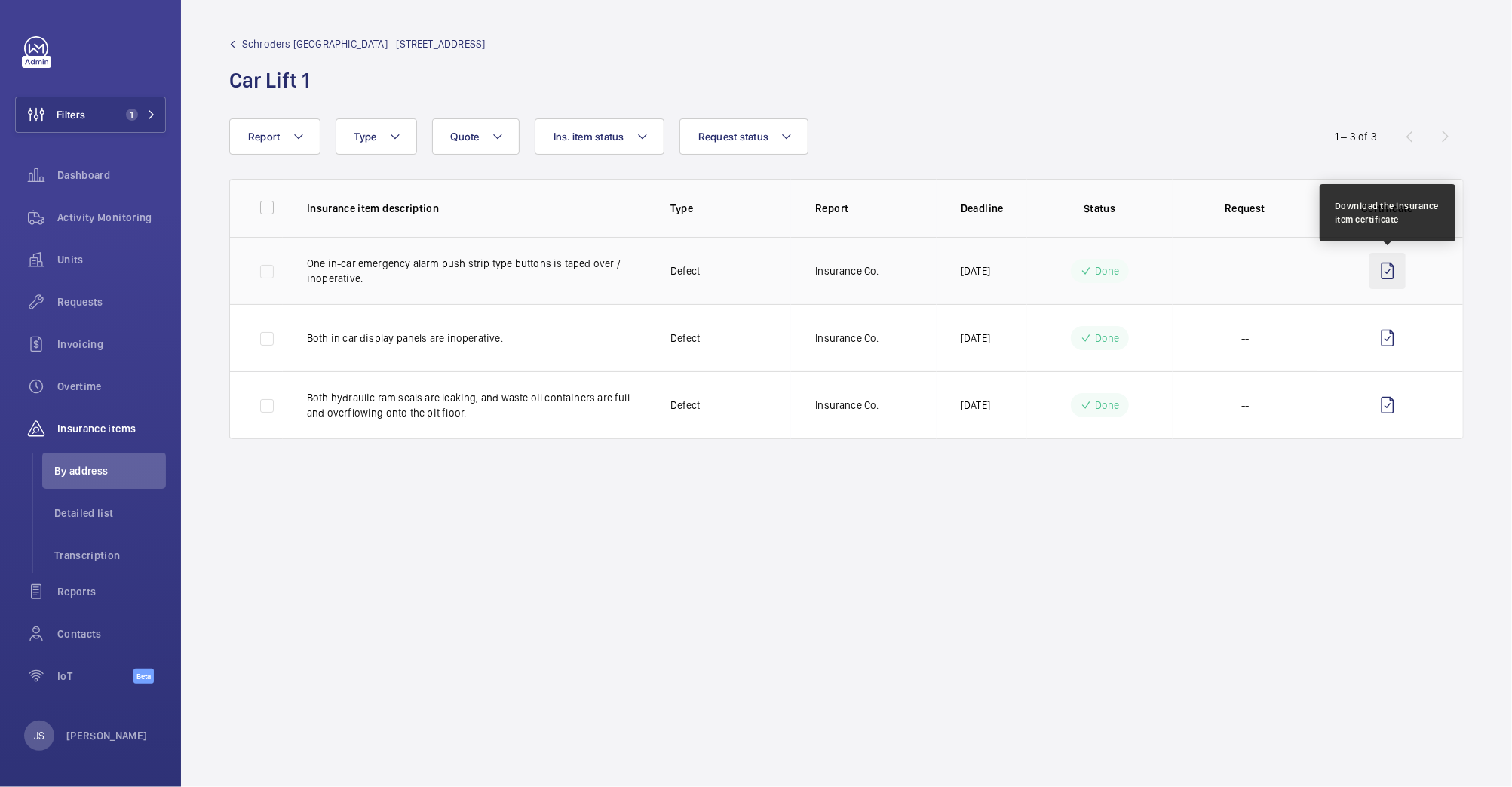
click at [1391, 270] on wm-front-icon-button at bounding box center [1387, 270] width 36 height 36
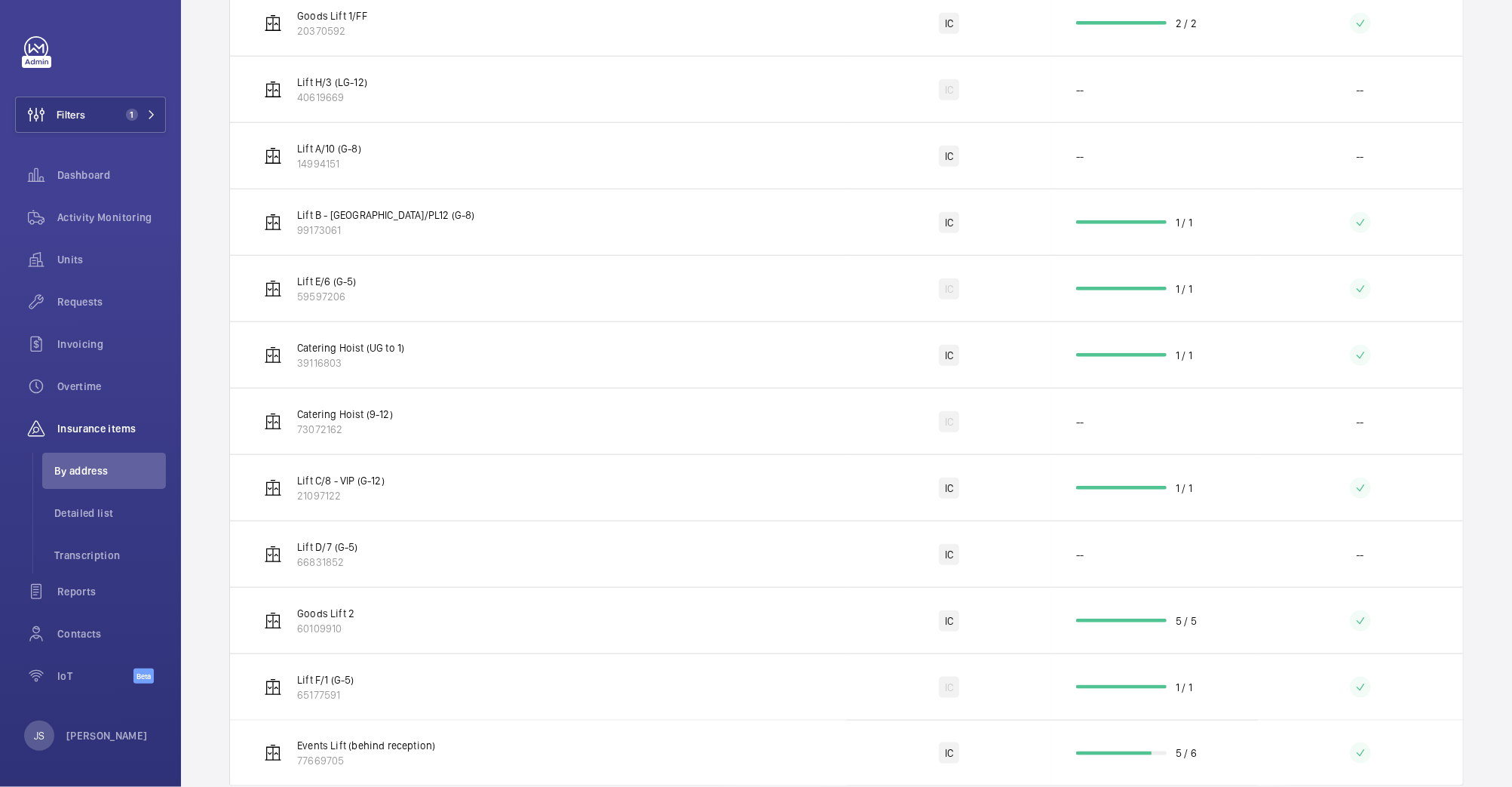
scroll to position [1029, 0]
click at [326, 489] on p "21097122" at bounding box center [341, 493] width 88 height 15
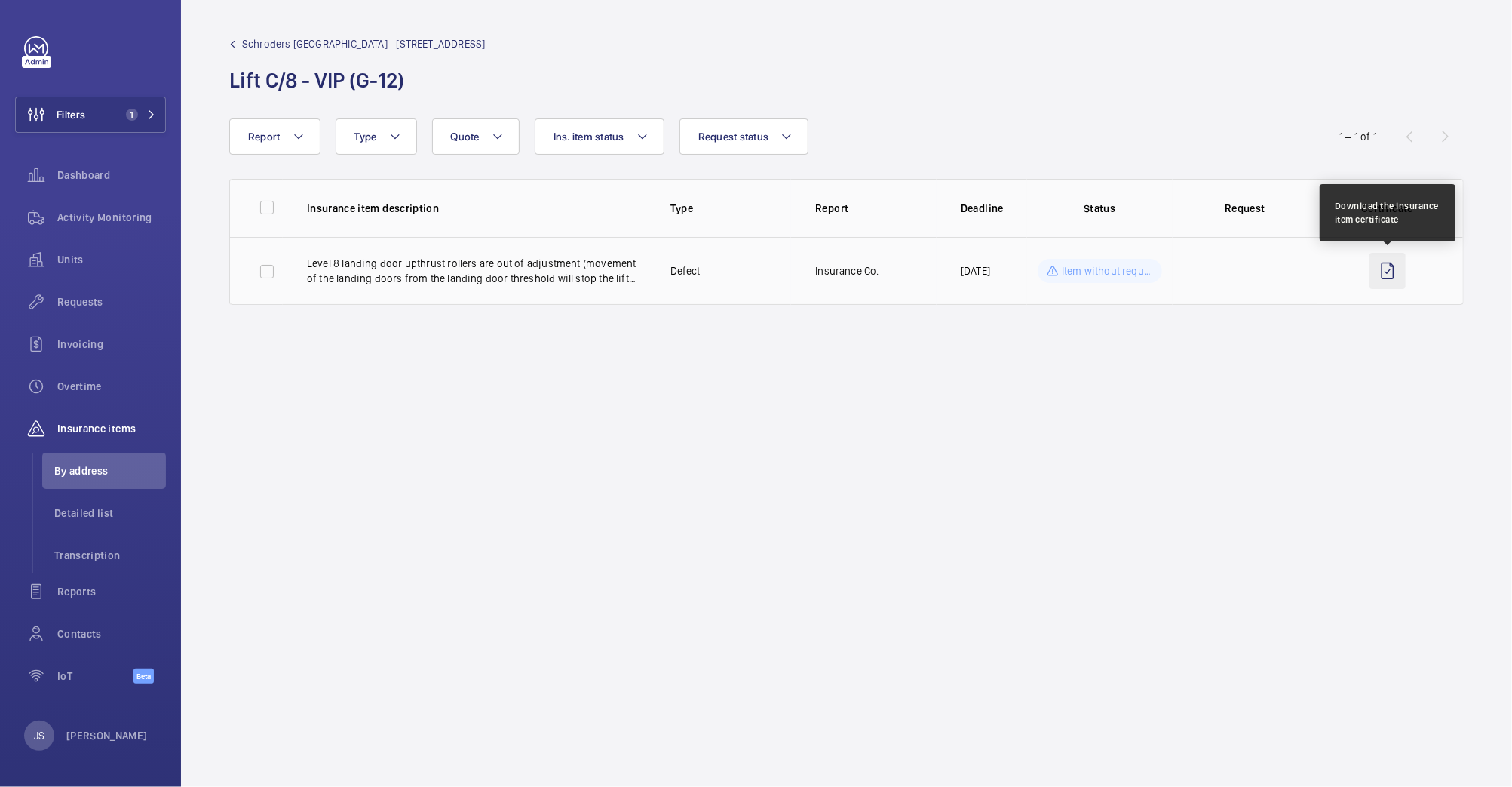
click at [1385, 270] on wm-front-icon-button at bounding box center [1387, 270] width 36 height 36
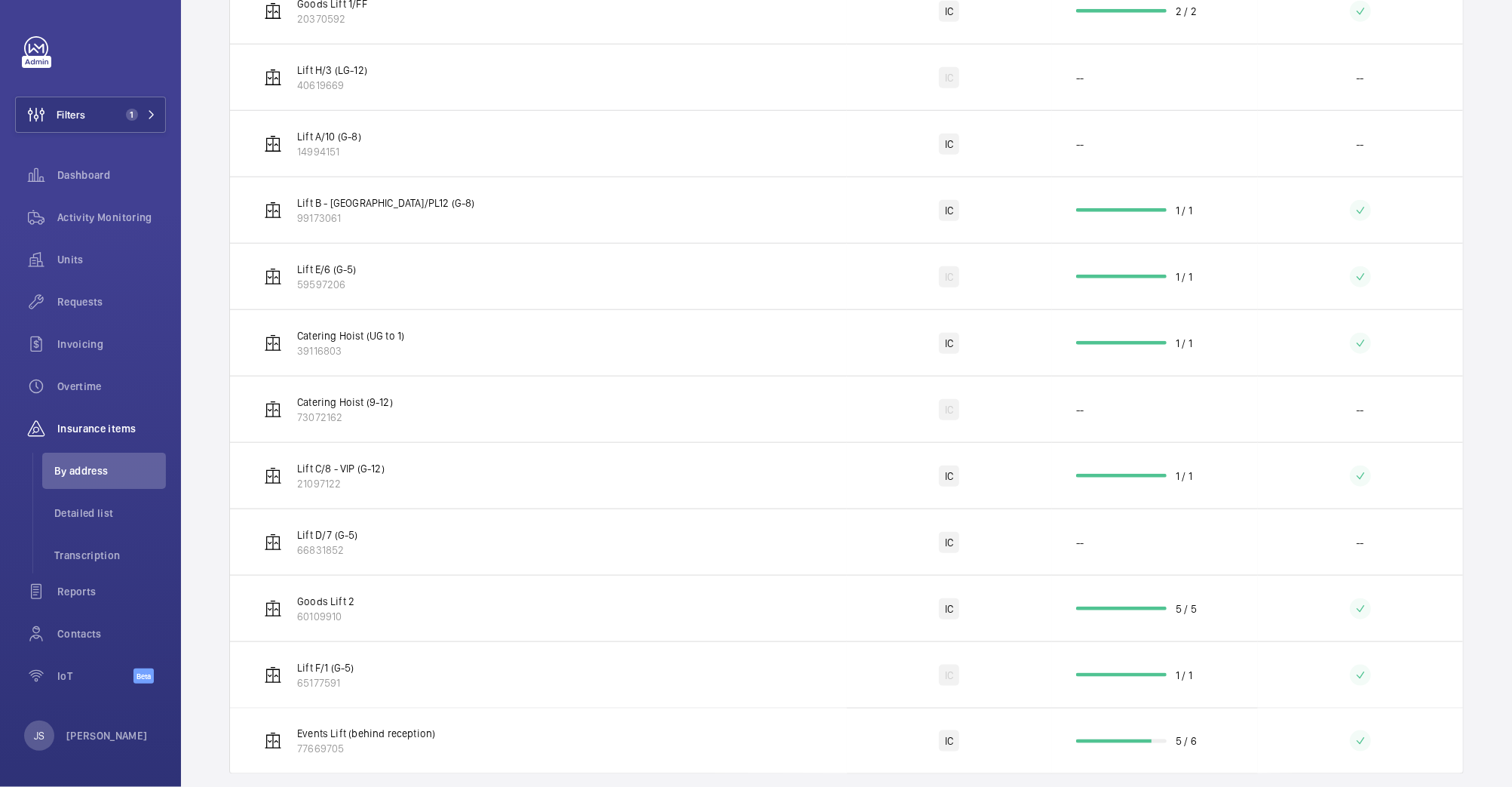
scroll to position [1040, 0]
click at [304, 605] on p "Goods Lift 2" at bounding box center [325, 599] width 58 height 15
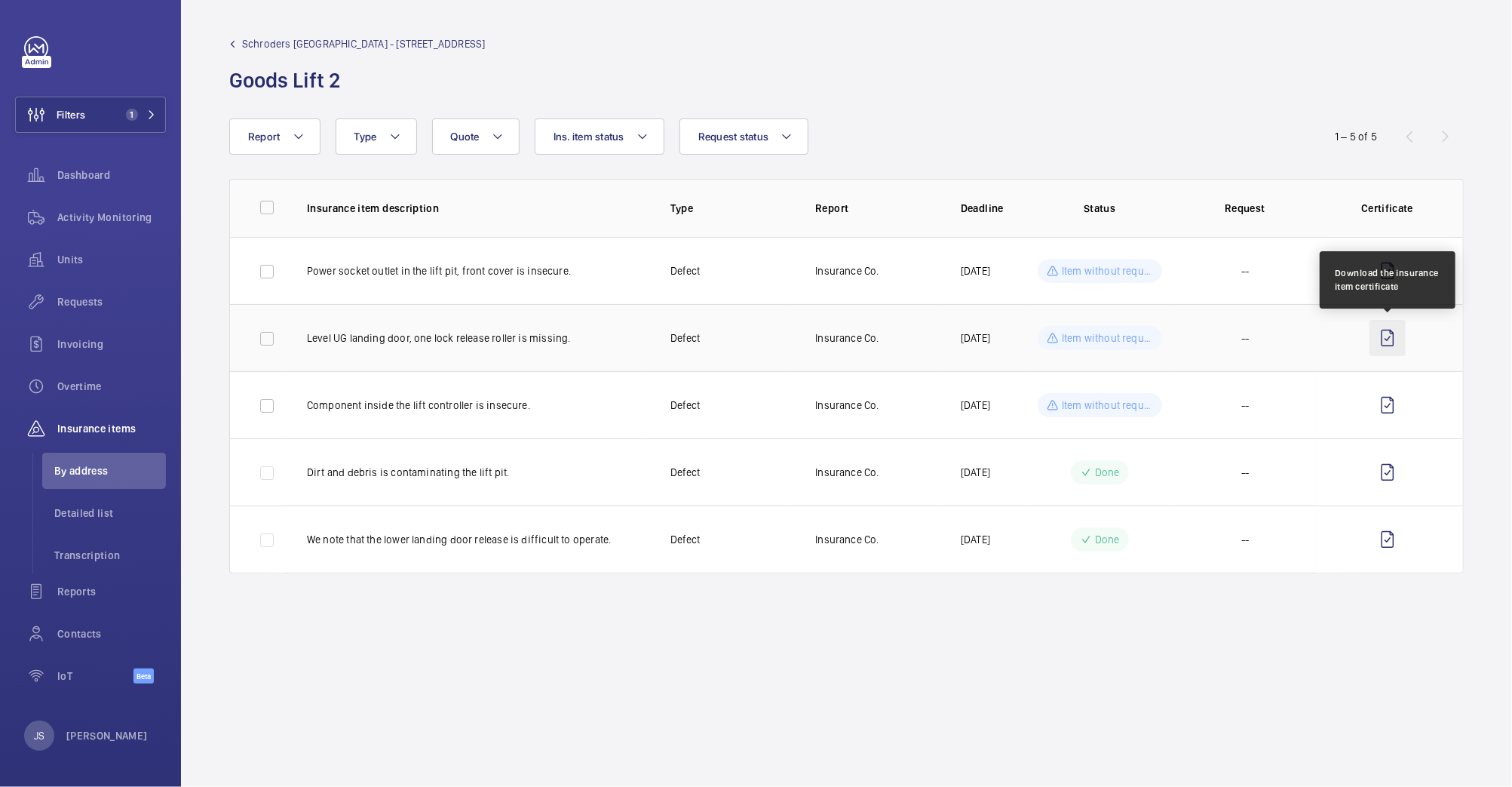
click at [1390, 337] on wm-front-icon-button at bounding box center [1387, 338] width 36 height 36
click at [236, 42] on link "Schroders [GEOGRAPHIC_DATA] - [STREET_ADDRESS]" at bounding box center [357, 43] width 256 height 15
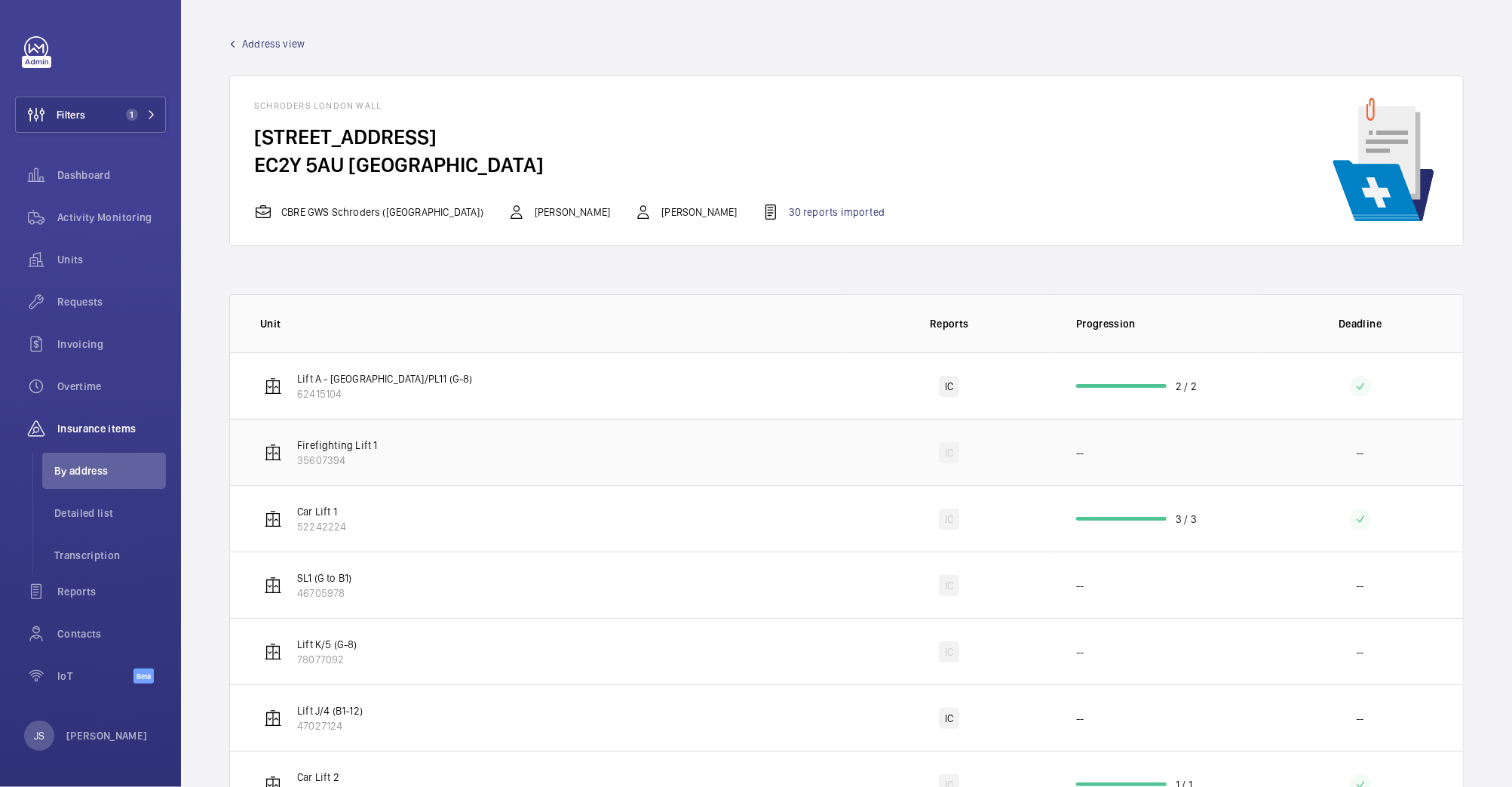
click at [339, 449] on p "Firefighting Lift 1" at bounding box center [337, 444] width 80 height 15
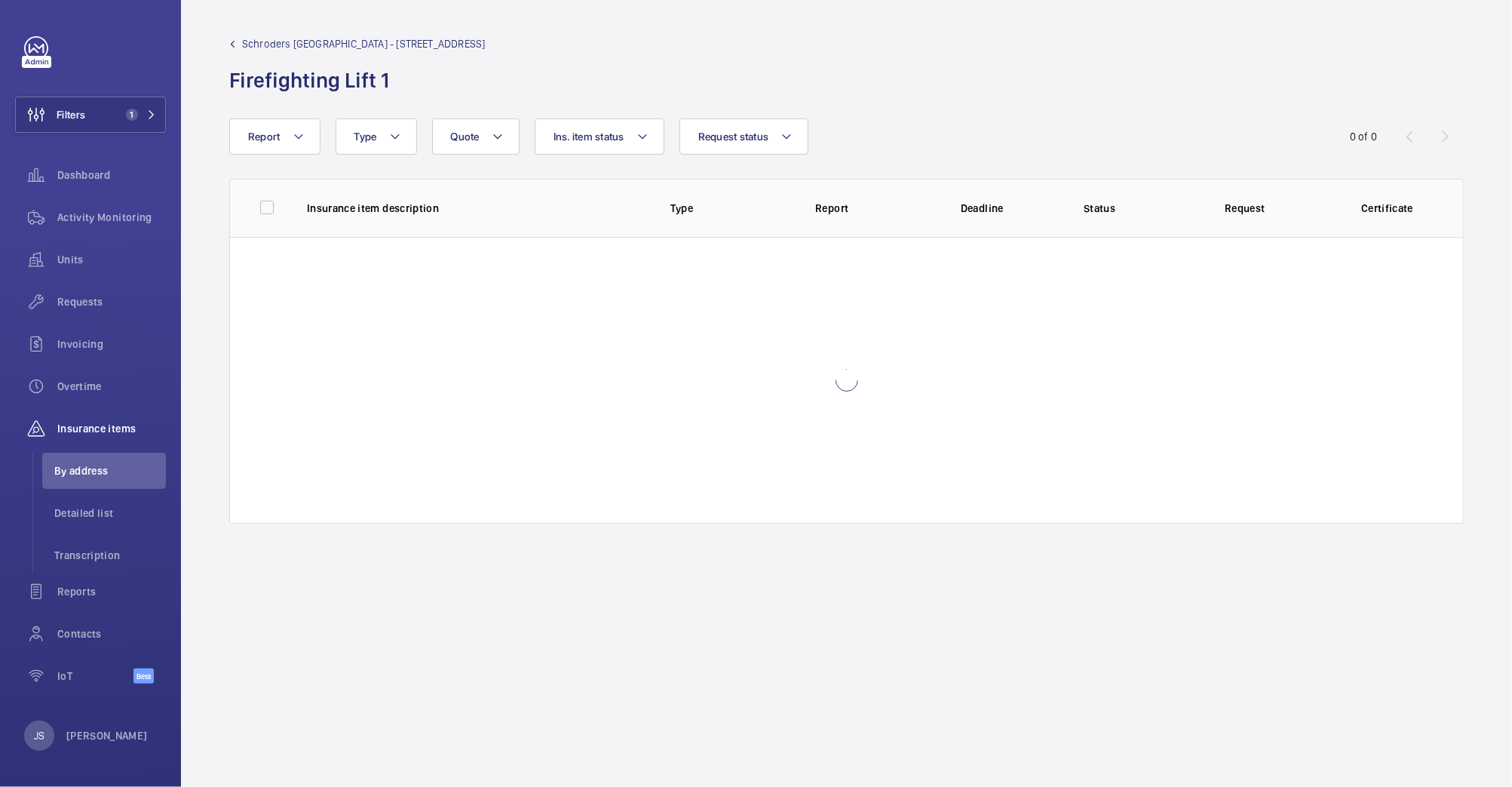
click at [339, 449] on div at bounding box center [846, 381] width 1233 height 287
click at [231, 41] on mat-icon at bounding box center [232, 44] width 7 height 7
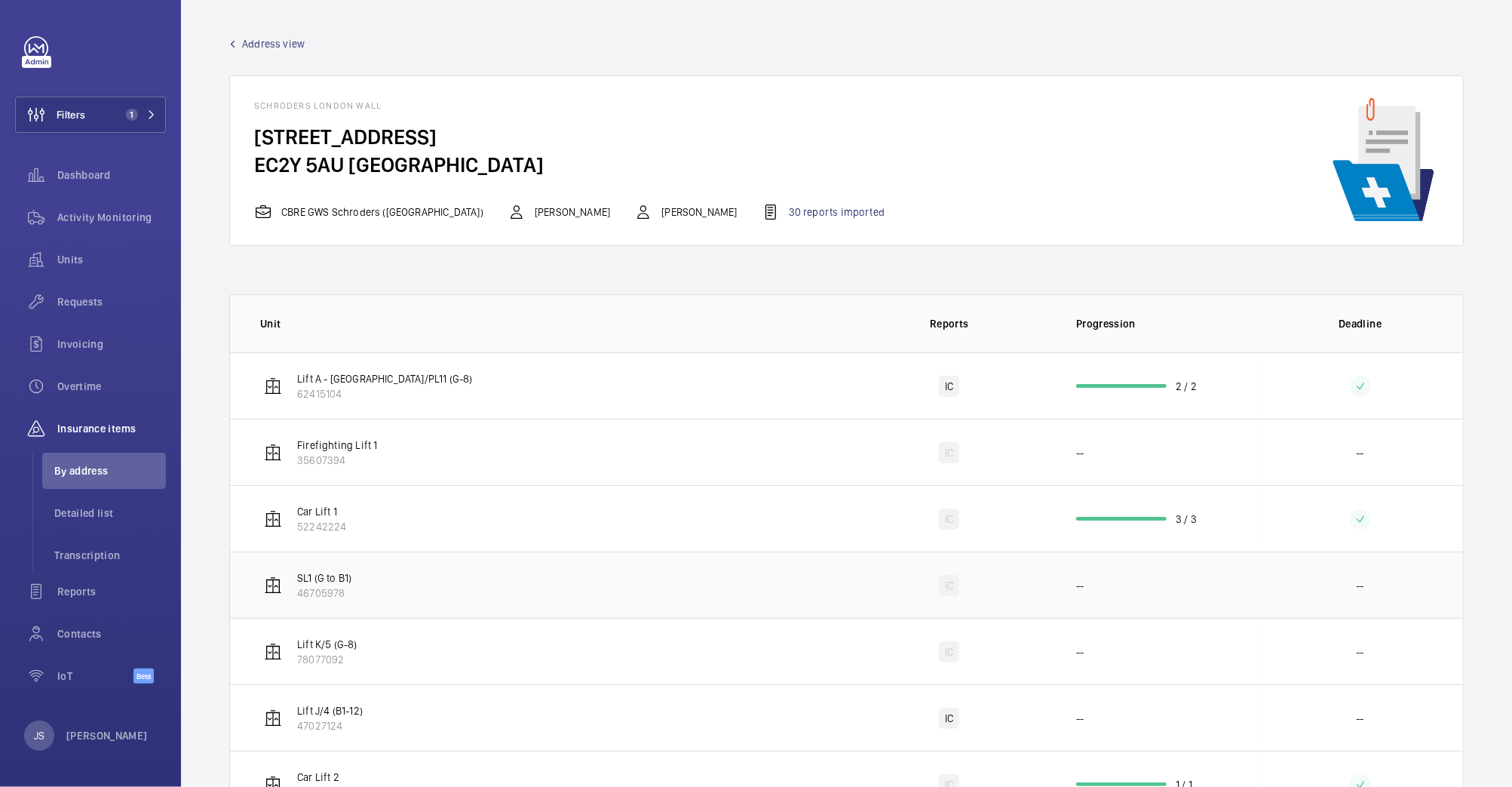
click at [408, 576] on td "SL1 (G to B1) 46705978" at bounding box center [539, 585] width 617 height 66
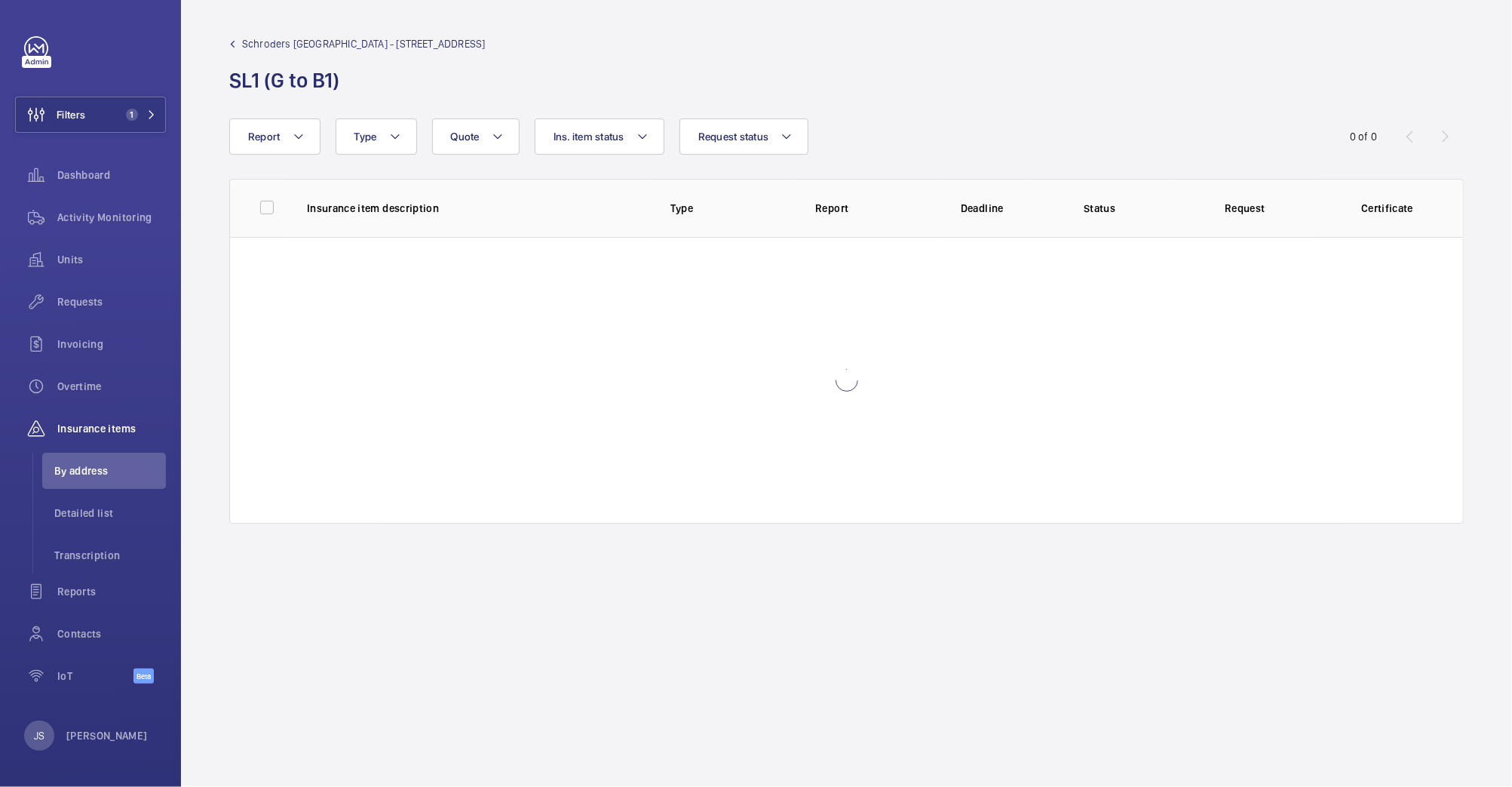
click at [408, 576] on wm-front-admin-audit-device-report-lines "Schroders [GEOGRAPHIC_DATA] - 1 [GEOGRAPHIC_DATA] SL1 (G to B1) Report Request …" at bounding box center [846, 394] width 1331 height 787
click at [233, 42] on mat-icon at bounding box center [232, 44] width 7 height 7
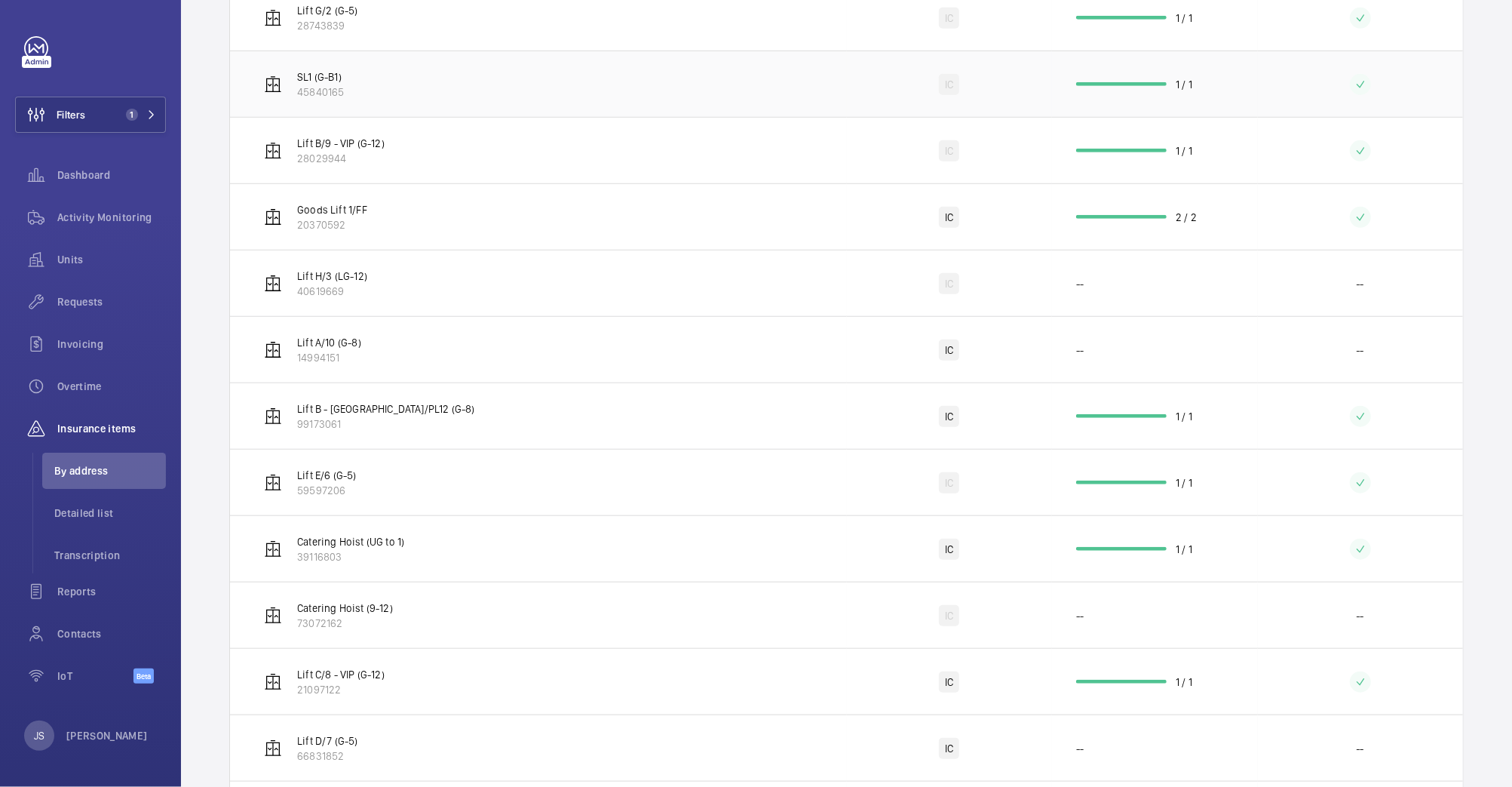
scroll to position [835, 0]
click at [319, 224] on p "20370592" at bounding box center [332, 223] width 70 height 15
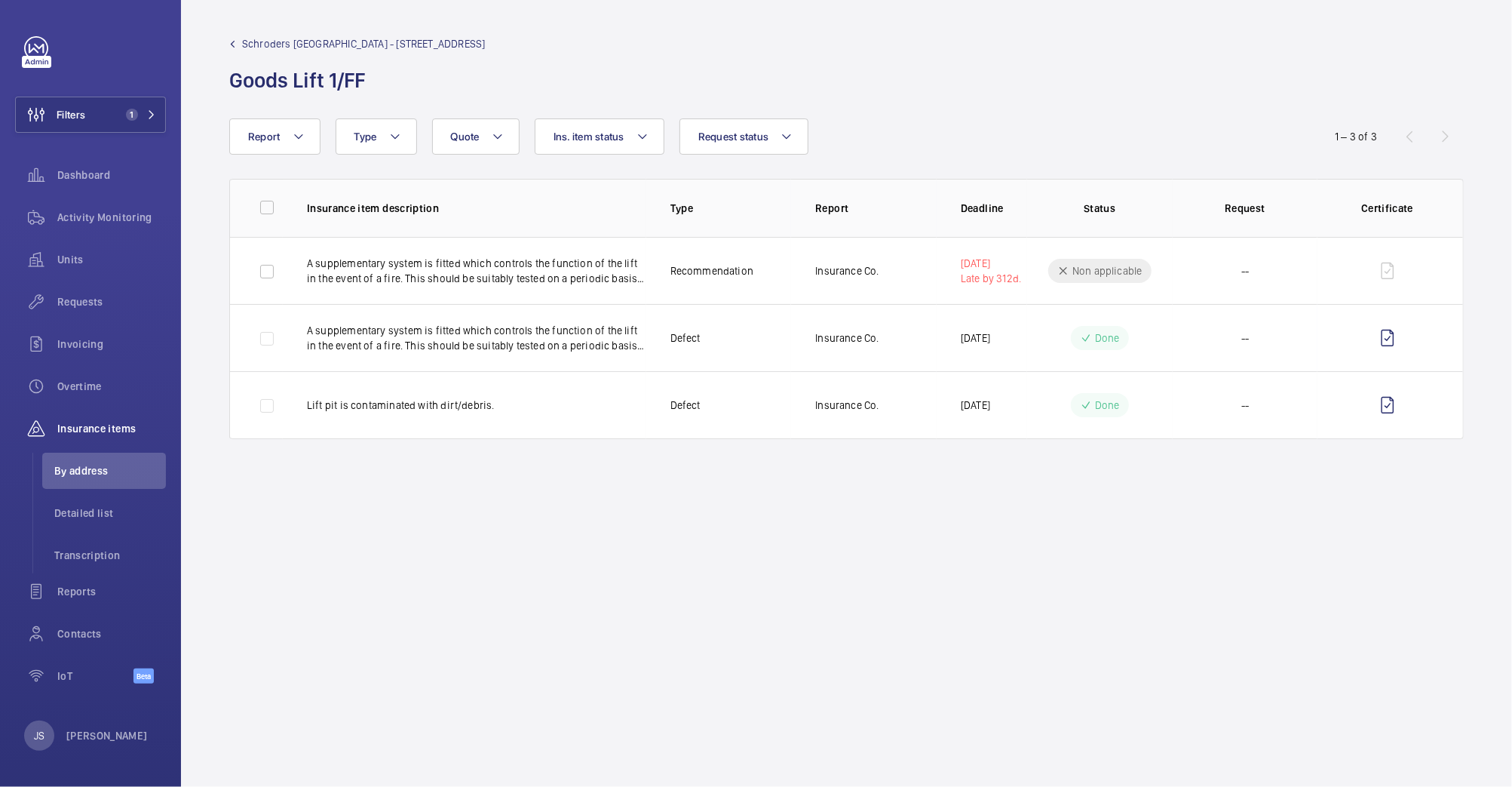
click at [235, 41] on mat-icon at bounding box center [232, 44] width 7 height 7
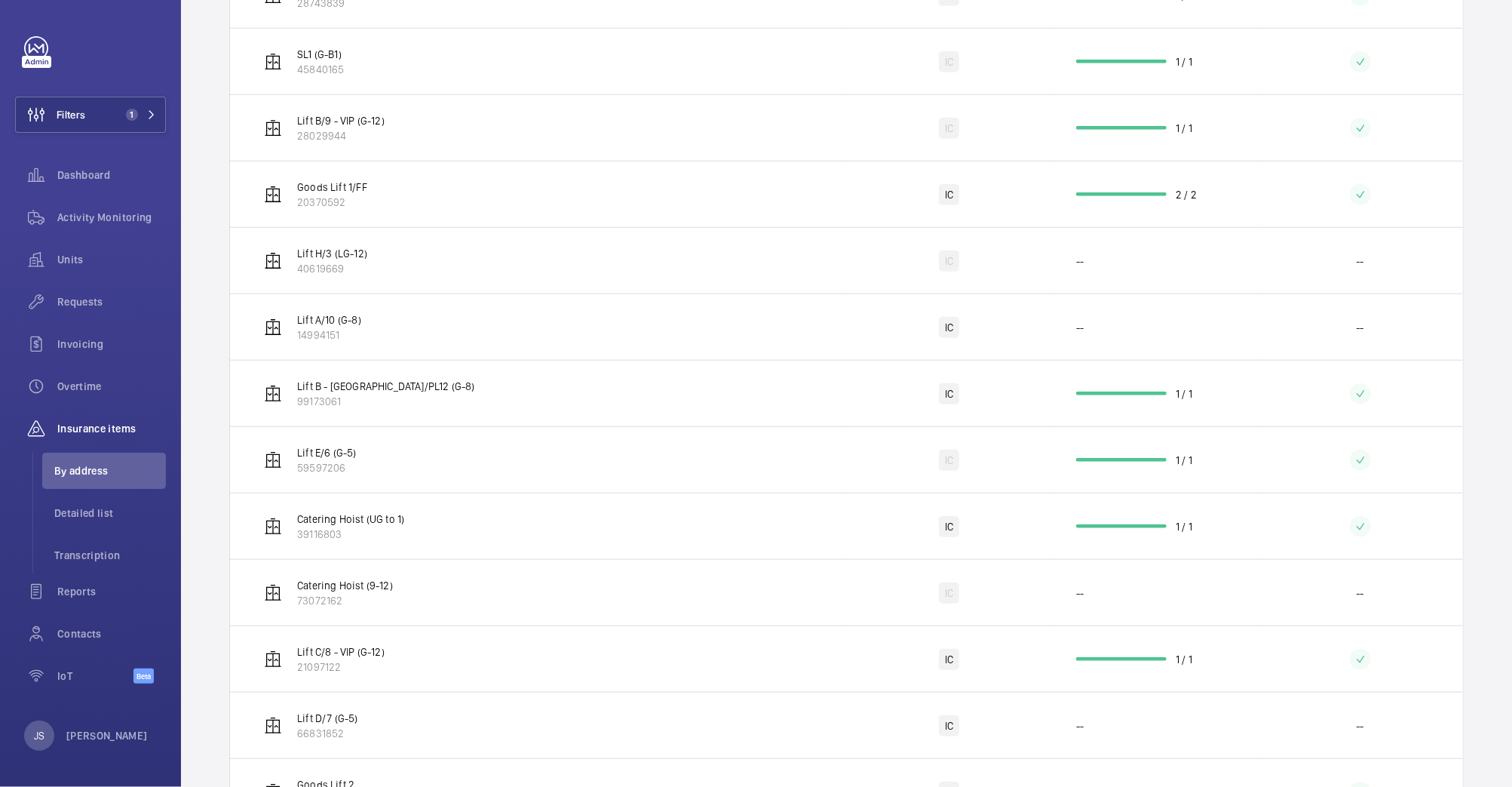
scroll to position [870, 0]
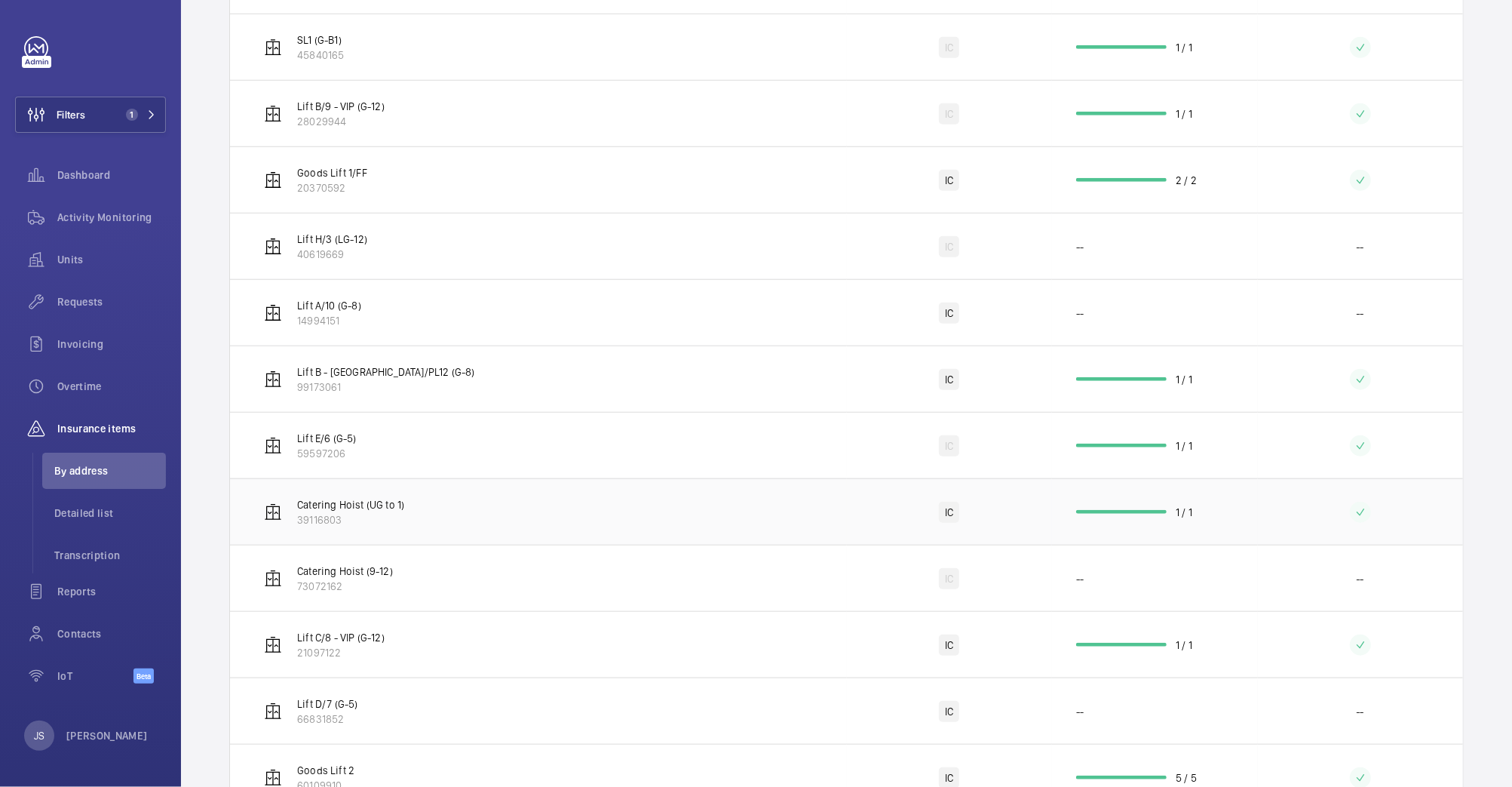
click at [320, 519] on p "39116803" at bounding box center [350, 519] width 107 height 15
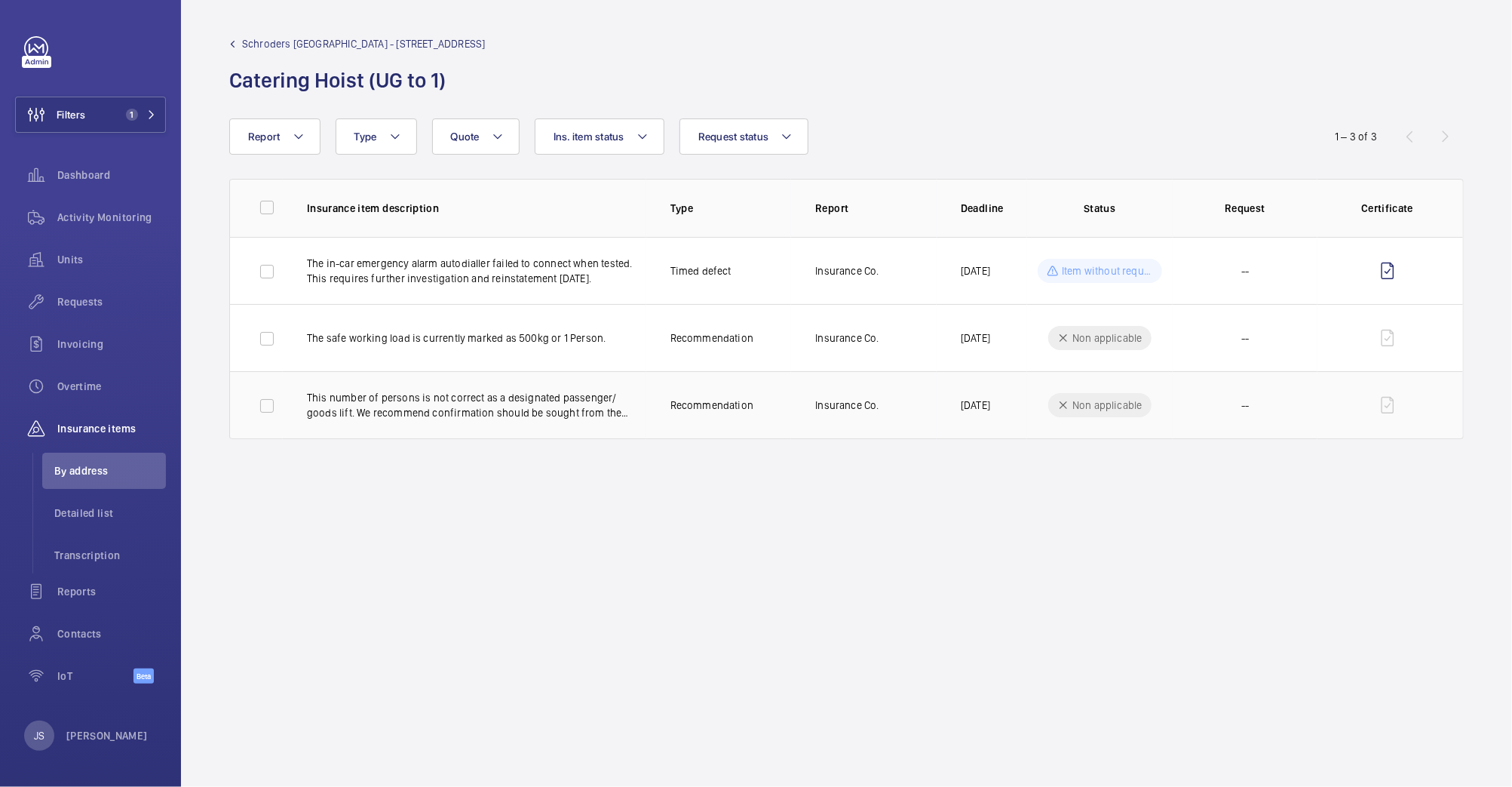
click at [479, 408] on p "This number of persons is not correct as a designated passenger/ goods lift. We…" at bounding box center [476, 404] width 340 height 30
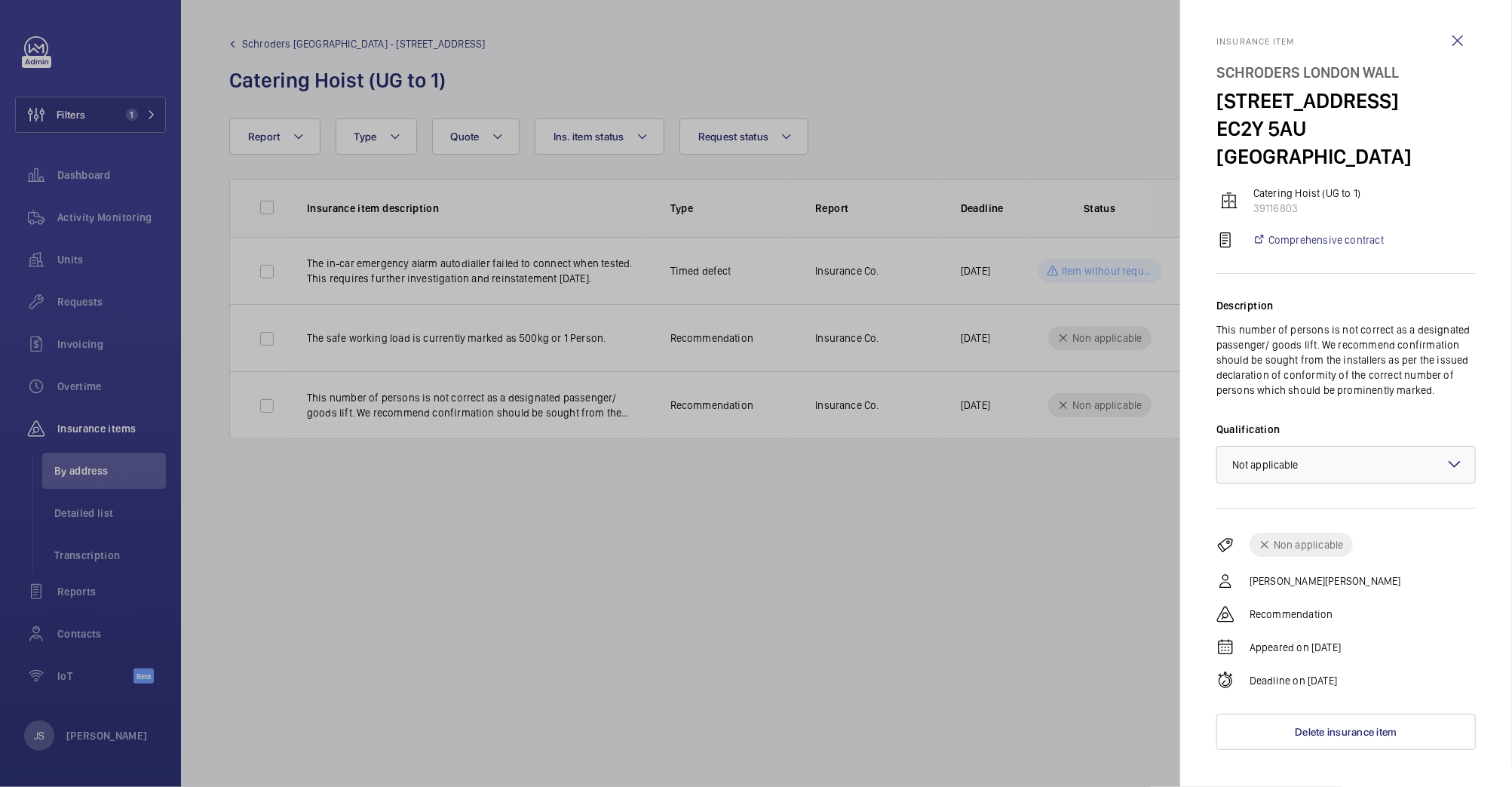
click at [549, 556] on div at bounding box center [756, 394] width 1512 height 787
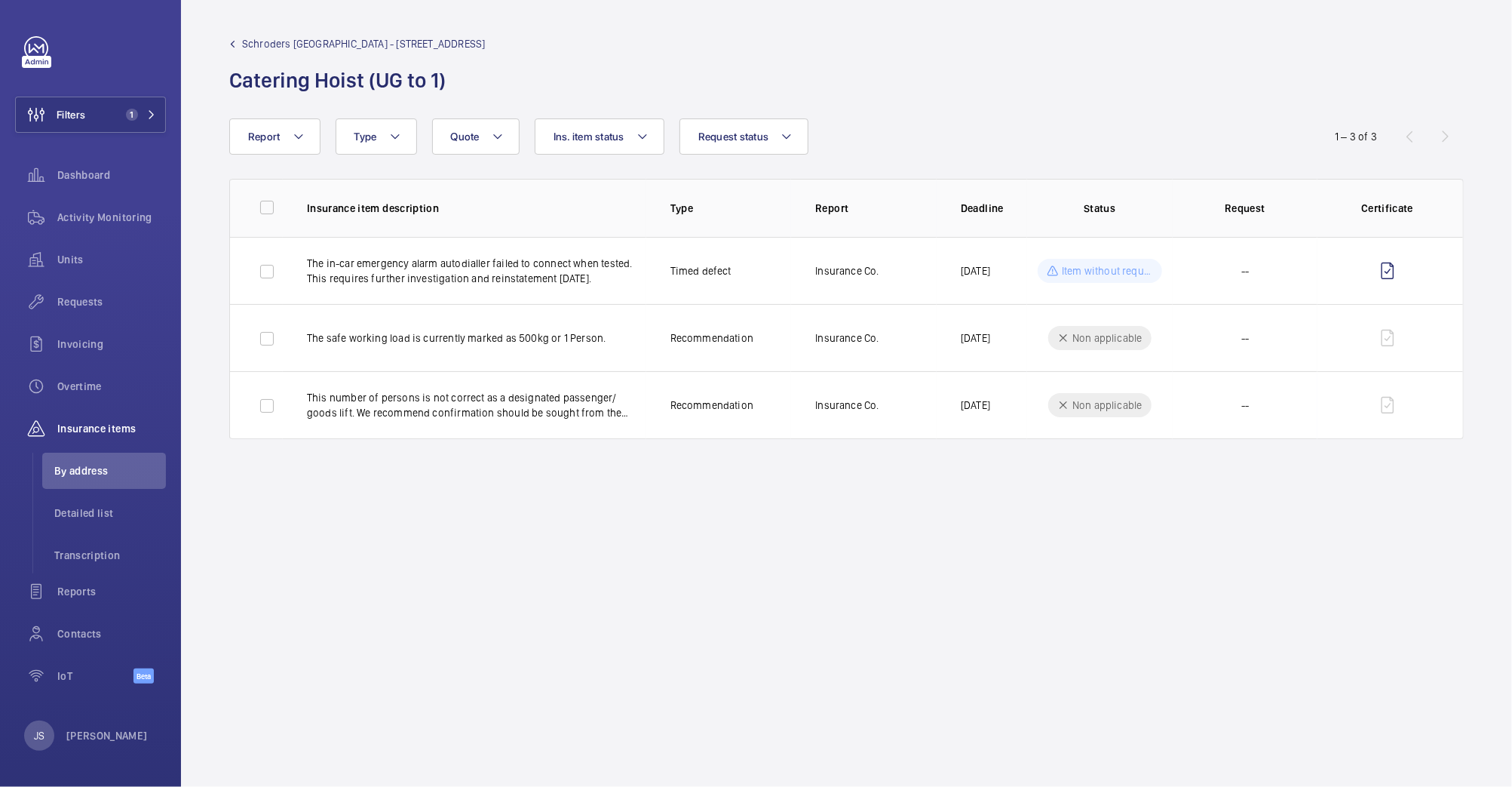
click at [235, 48] on link "Schroders [GEOGRAPHIC_DATA] - [STREET_ADDRESS]" at bounding box center [357, 43] width 256 height 15
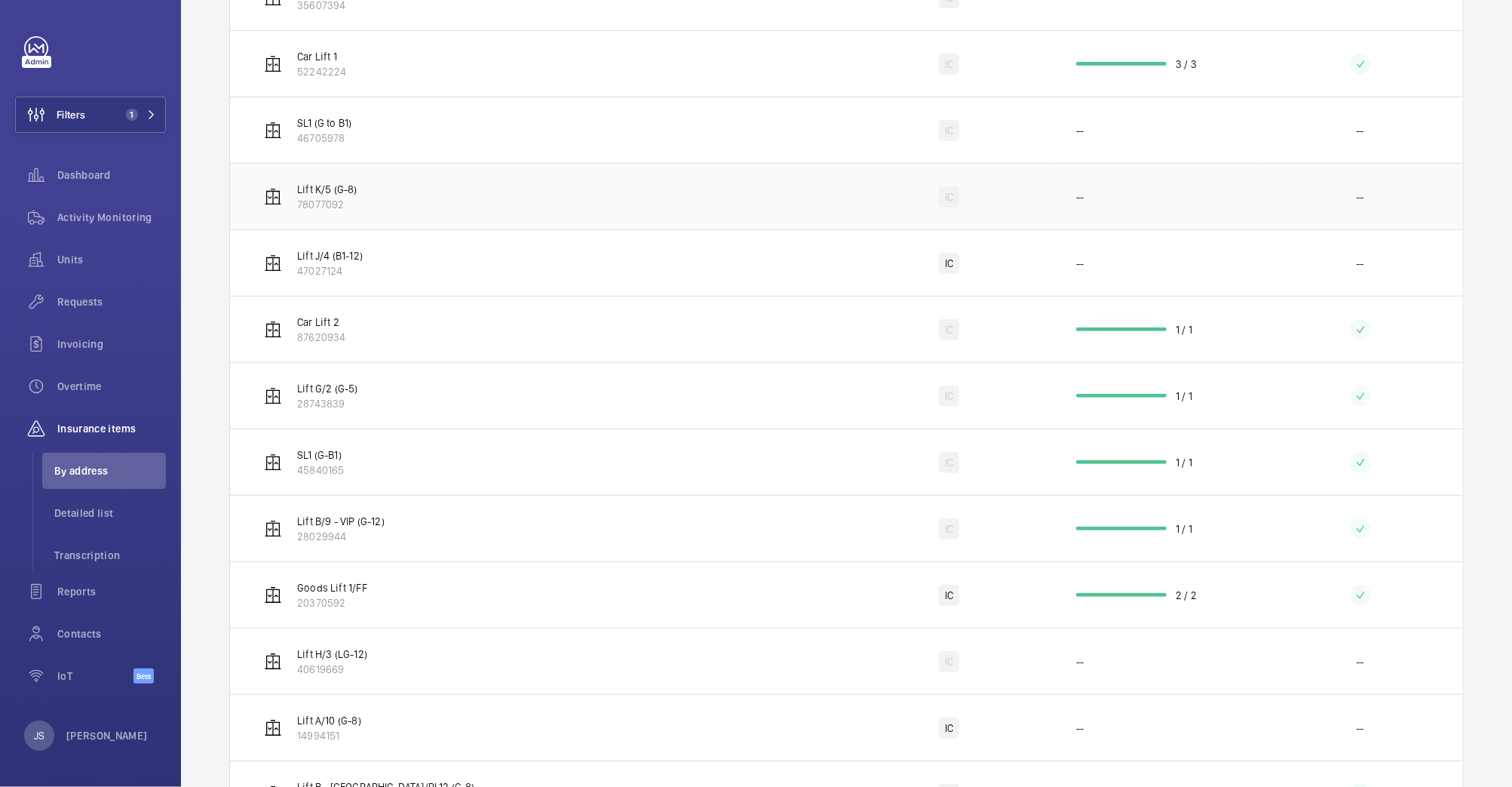
scroll to position [465, 0]
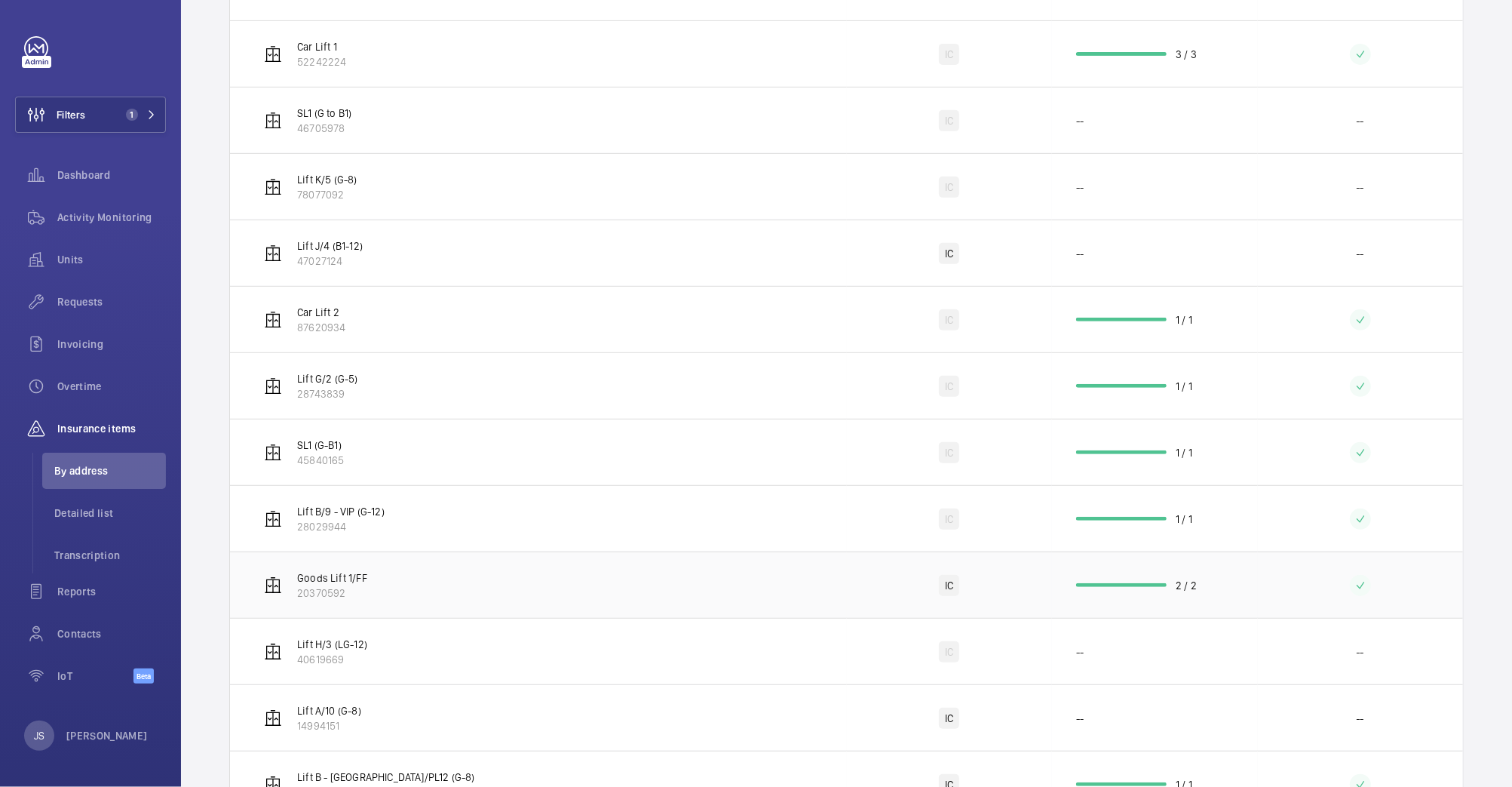
click at [318, 573] on p "Goods Lift 1/FF" at bounding box center [332, 577] width 70 height 15
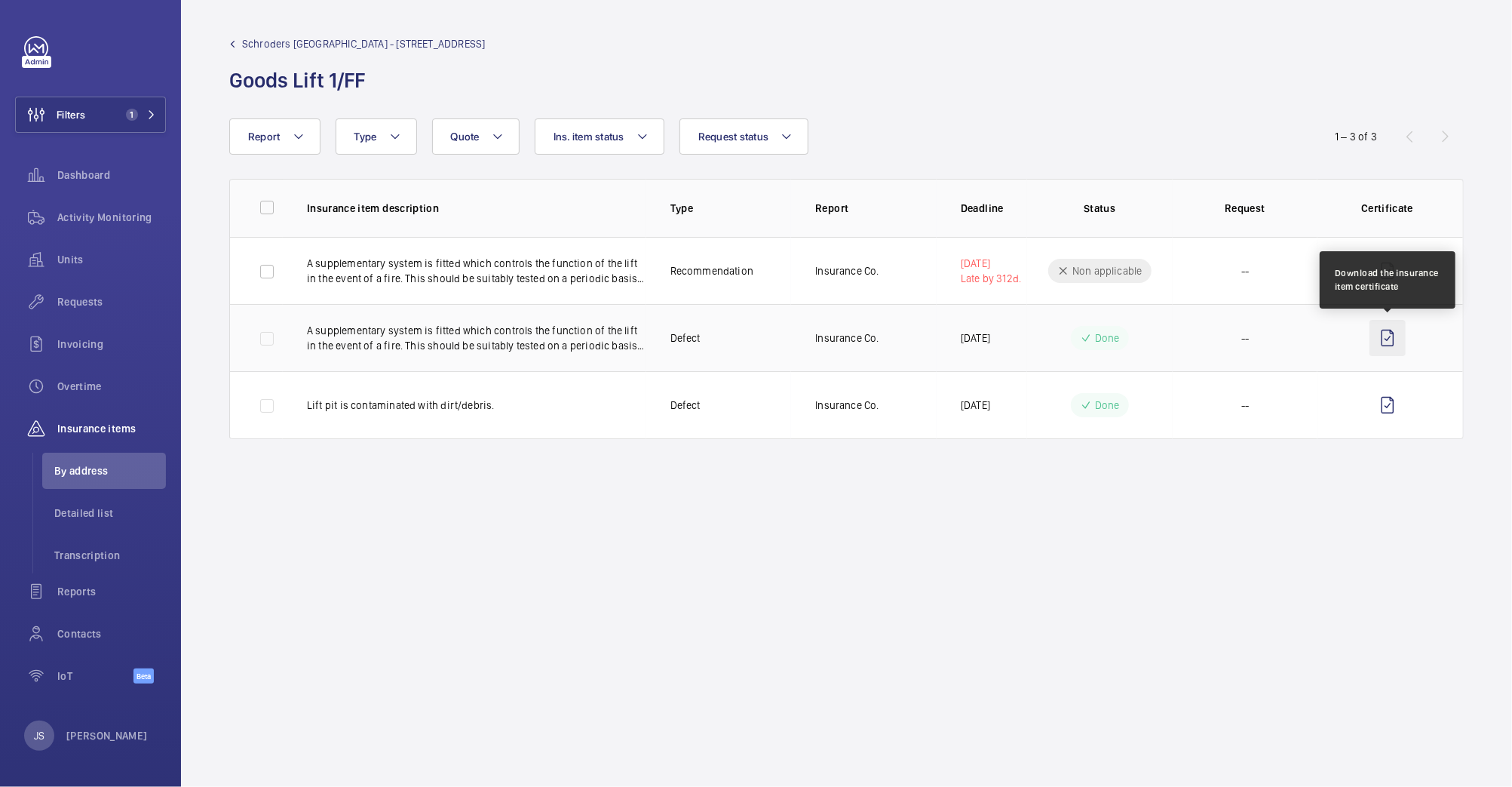
click at [1388, 341] on wm-front-icon-button at bounding box center [1387, 338] width 36 height 36
click at [605, 274] on p "A supplementary system is fitted which controls the function of the lift in the…" at bounding box center [476, 270] width 340 height 30
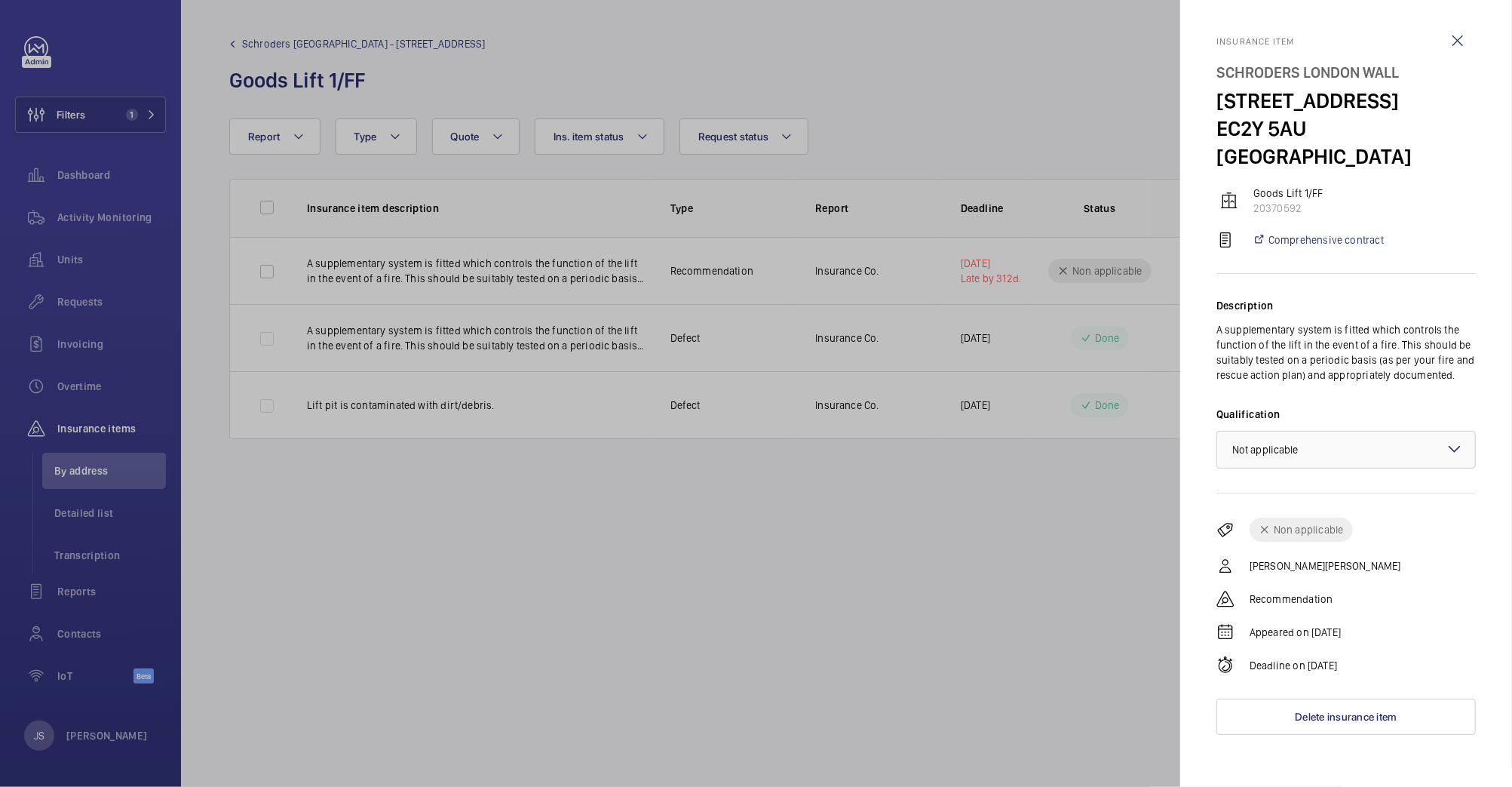
click at [1062, 534] on div at bounding box center [756, 394] width 1512 height 787
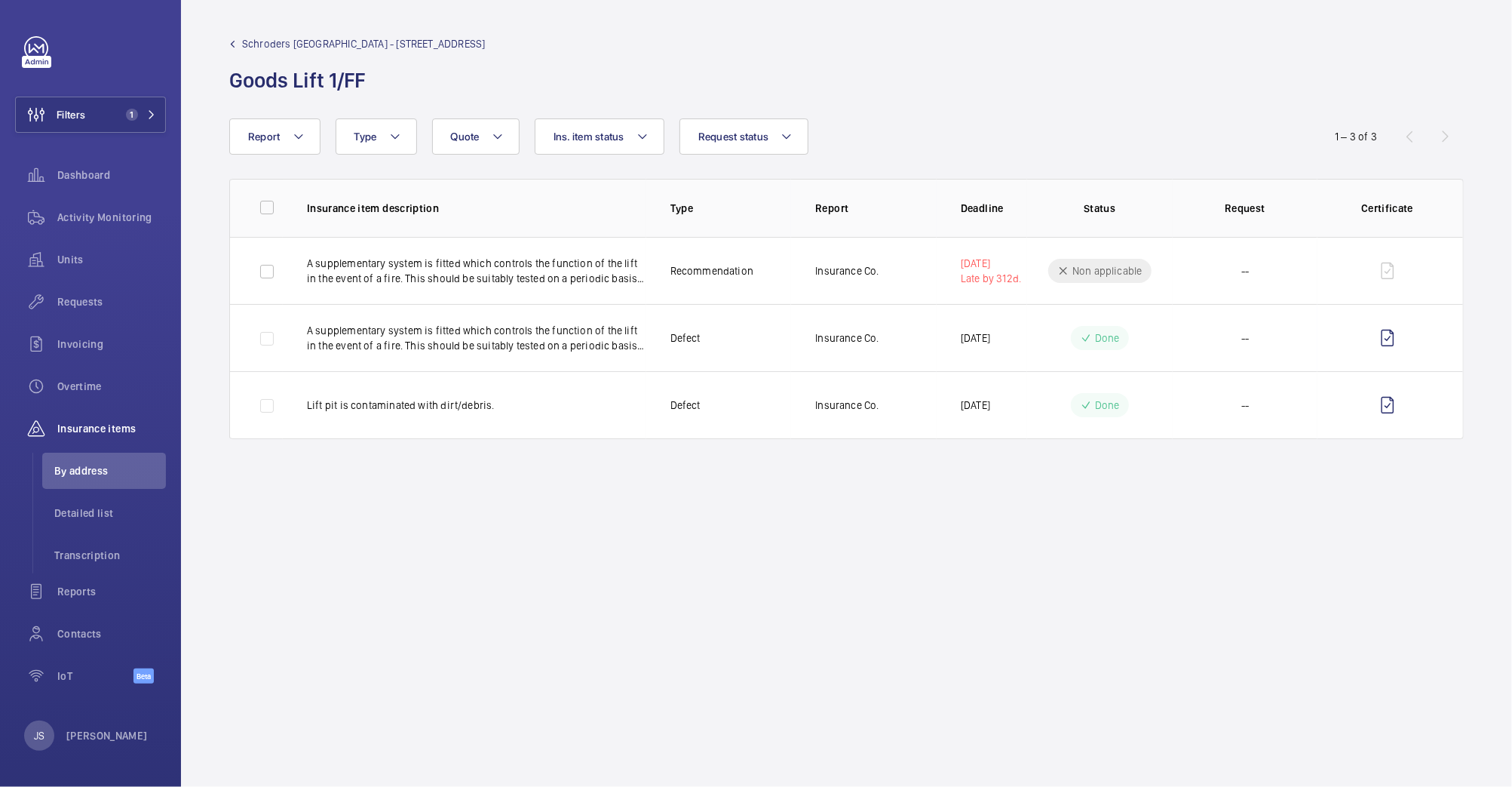
click at [231, 42] on mat-icon at bounding box center [232, 44] width 7 height 7
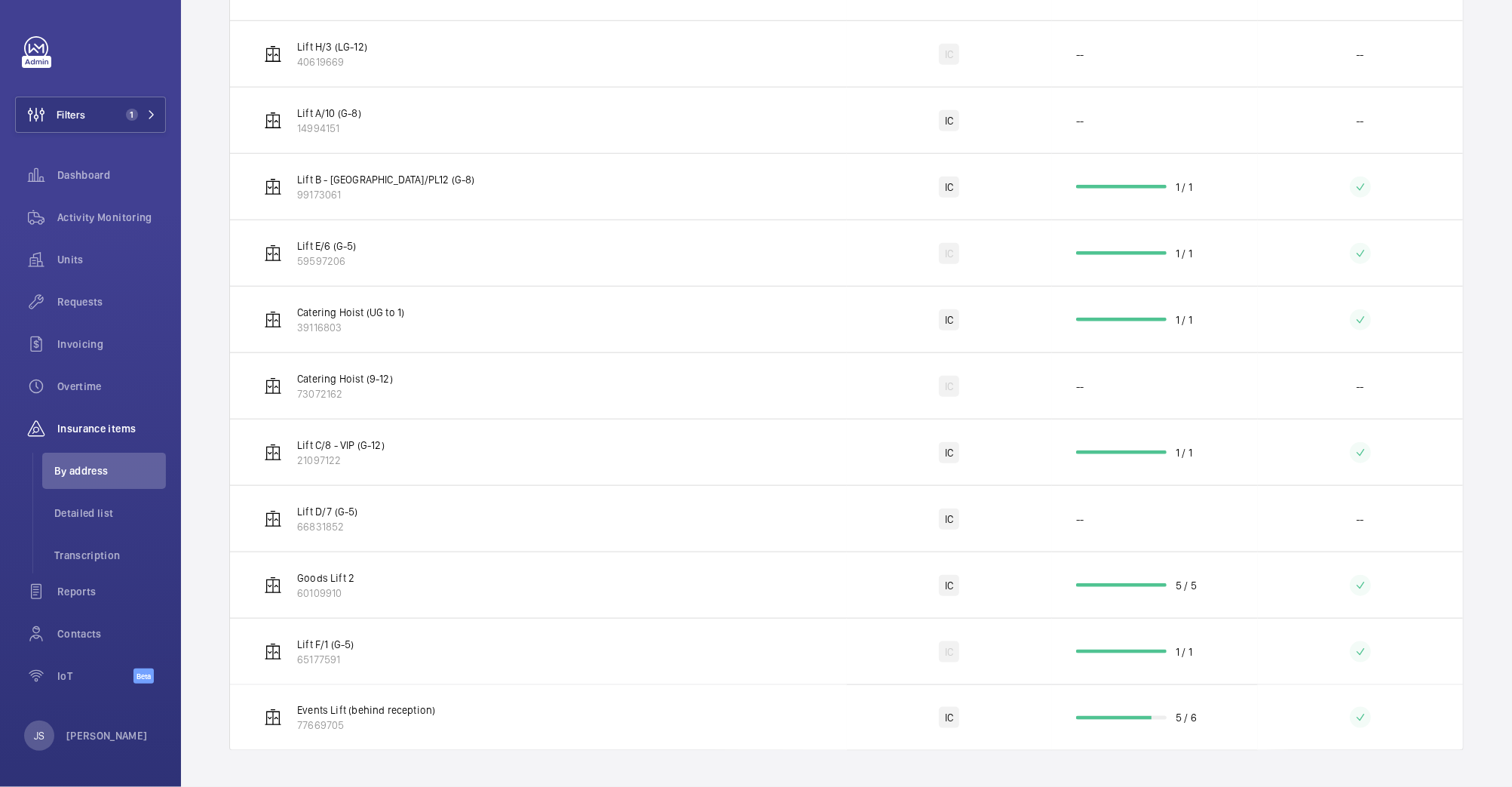
scroll to position [1061, 0]
click at [325, 658] on p "65177591" at bounding box center [325, 659] width 58 height 15
